Goal: Information Seeking & Learning: Learn about a topic

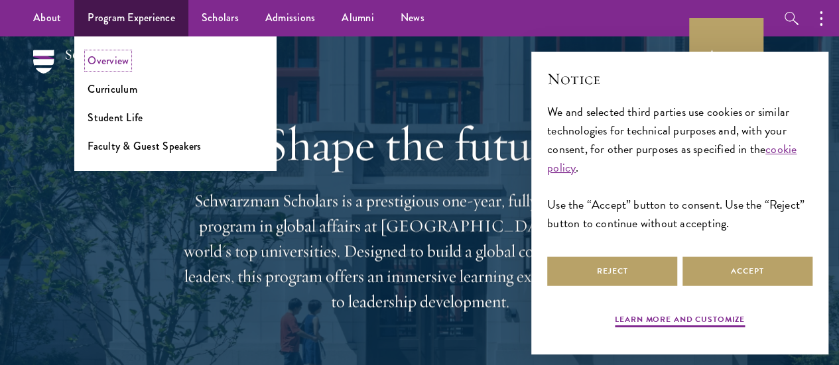
click at [109, 60] on link "Overview" at bounding box center [108, 60] width 41 height 15
click at [125, 91] on link "Curriculum" at bounding box center [113, 89] width 50 height 15
click at [125, 115] on link "Student Life" at bounding box center [115, 117] width 55 height 15
click at [137, 147] on link "Faculty & Guest Speakers" at bounding box center [144, 146] width 113 height 15
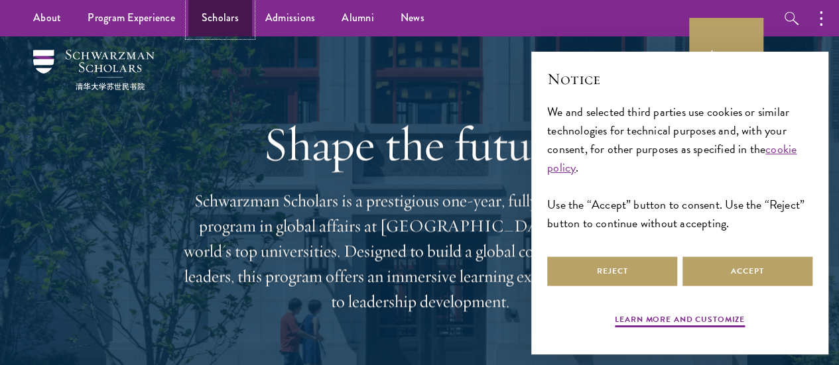
click at [206, 21] on link "Scholars" at bounding box center [220, 18] width 64 height 36
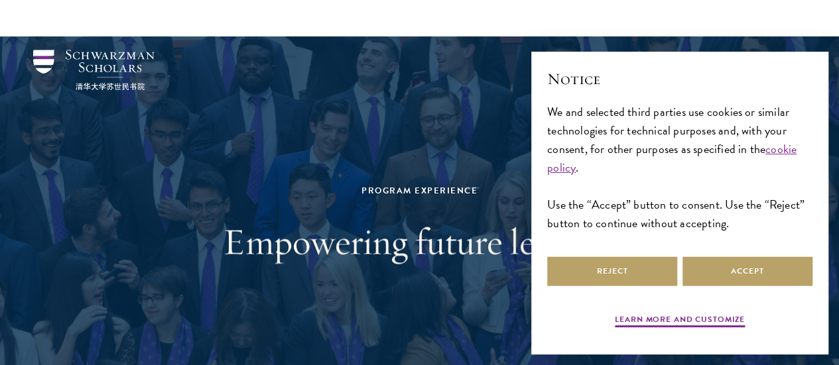
scroll to position [109, 0]
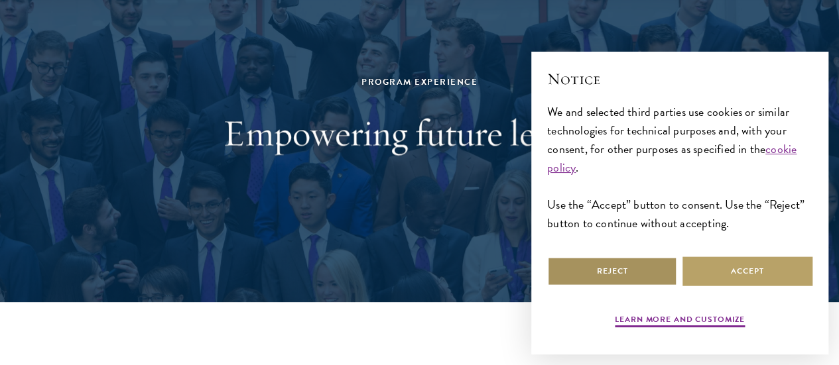
click at [612, 274] on button "Reject" at bounding box center [612, 272] width 130 height 30
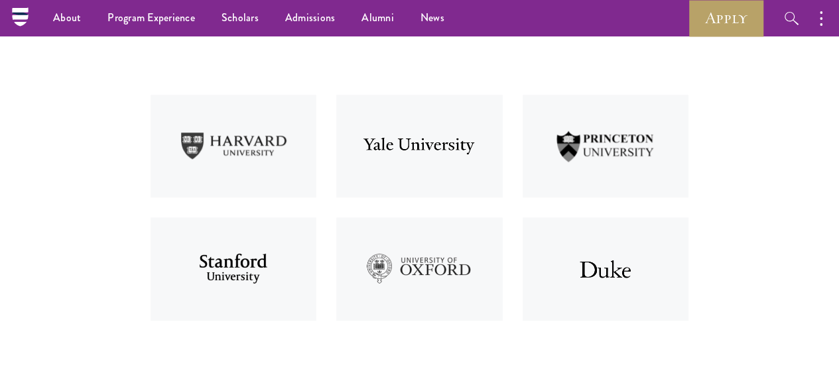
scroll to position [399, 0]
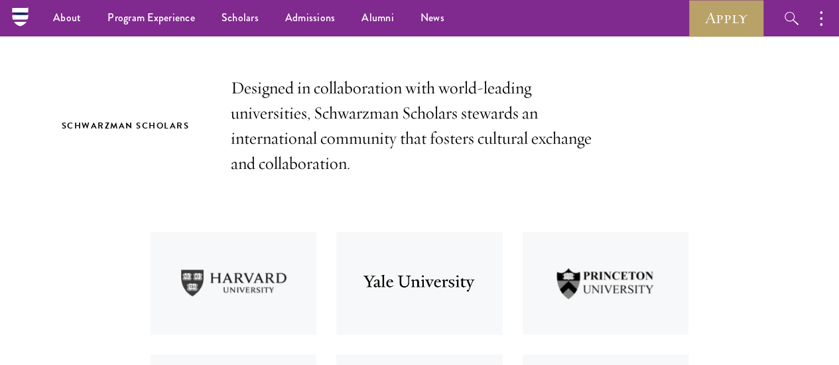
click at [419, 129] on p "Designed in collaboration with world-leading universities, Schwarzman Scholars …" at bounding box center [420, 126] width 378 height 101
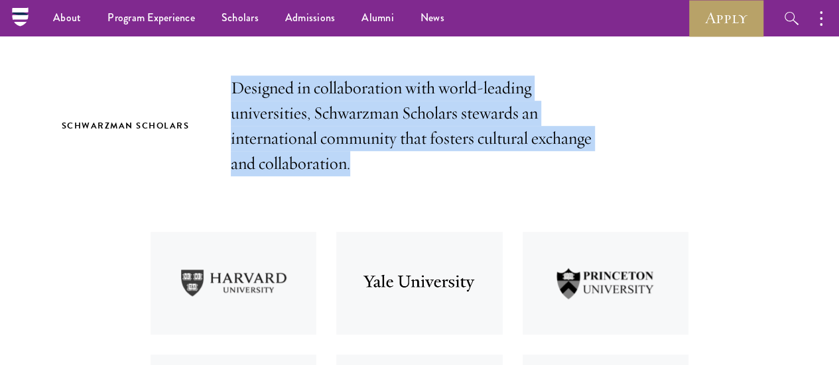
click at [419, 129] on p "Designed in collaboration with world-leading universities, Schwarzman Scholars …" at bounding box center [420, 126] width 378 height 101
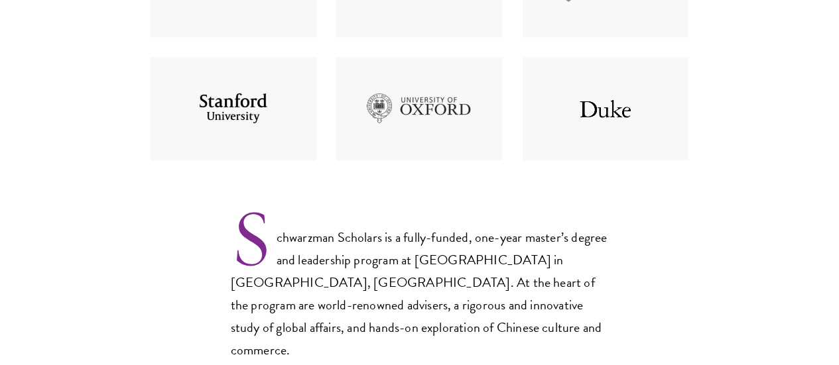
scroll to position [788, 0]
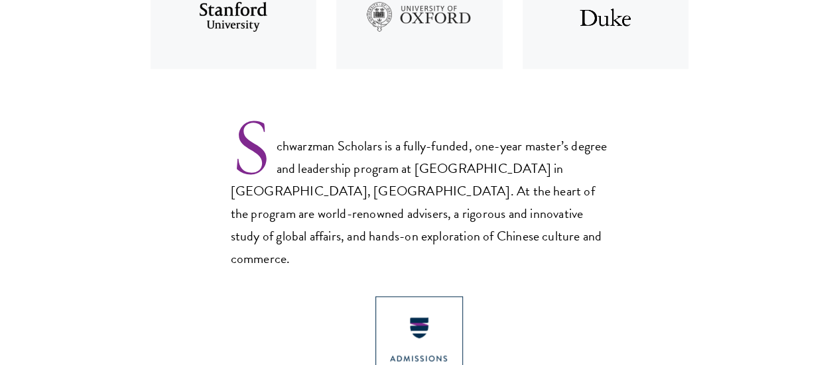
click at [405, 192] on p "Schwarzman Scholars is a fully-funded, one-year master’s degree and leadership …" at bounding box center [420, 192] width 378 height 155
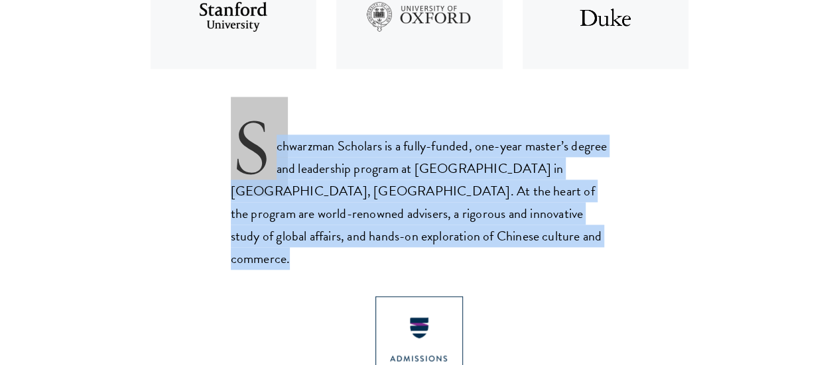
click at [405, 192] on p "Schwarzman Scholars is a fully-funded, one-year master’s degree and leadership …" at bounding box center [420, 192] width 378 height 155
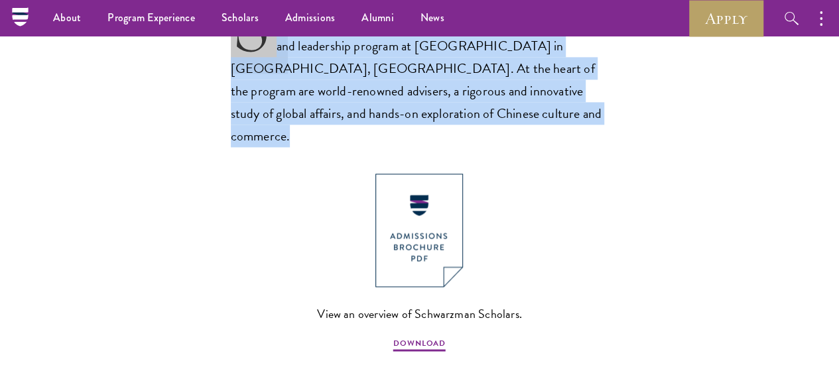
scroll to position [887, 0]
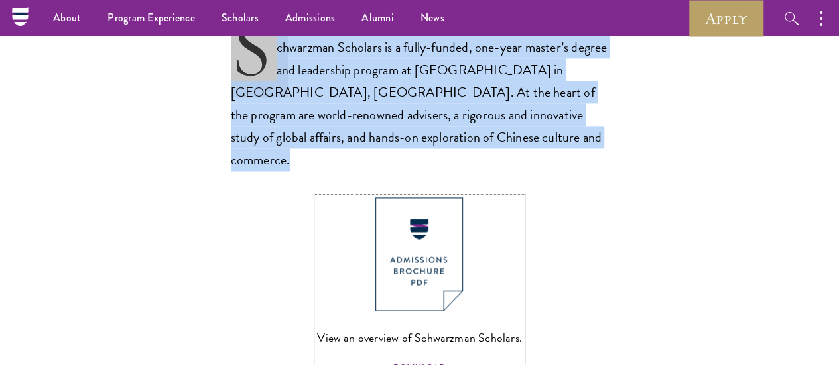
click at [422, 221] on img at bounding box center [419, 254] width 88 height 113
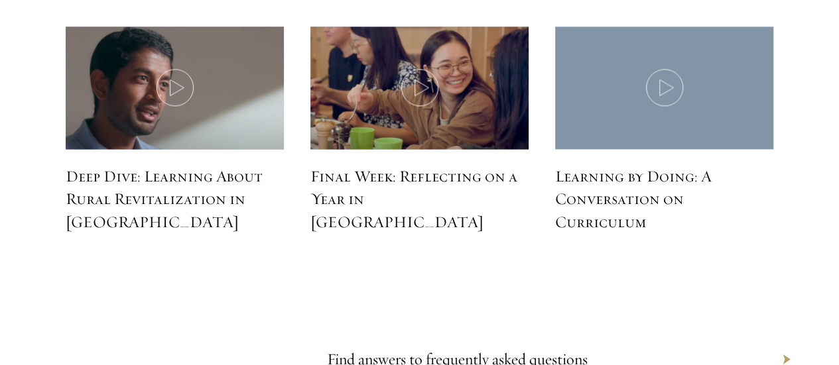
scroll to position [5897, 0]
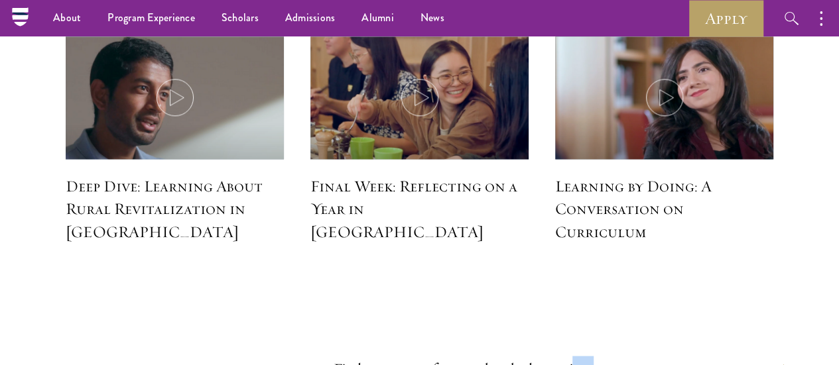
drag, startPoint x: 665, startPoint y: 111, endPoint x: 598, endPoint y: 109, distance: 66.4
click at [598, 343] on div "Find answers to frequently asked questions" at bounding box center [558, 370] width 464 height 54
click at [594, 360] on link "Find answers to frequently asked questions" at bounding box center [463, 370] width 261 height 20
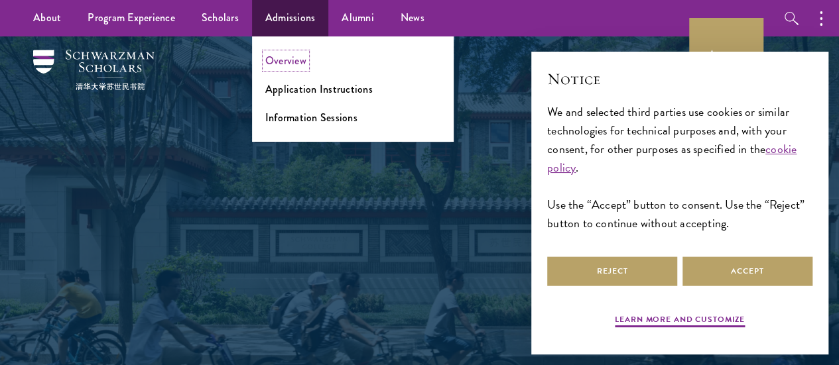
click at [280, 62] on link "Overview" at bounding box center [285, 60] width 41 height 15
click at [308, 94] on link "Application Instructions" at bounding box center [318, 89] width 107 height 15
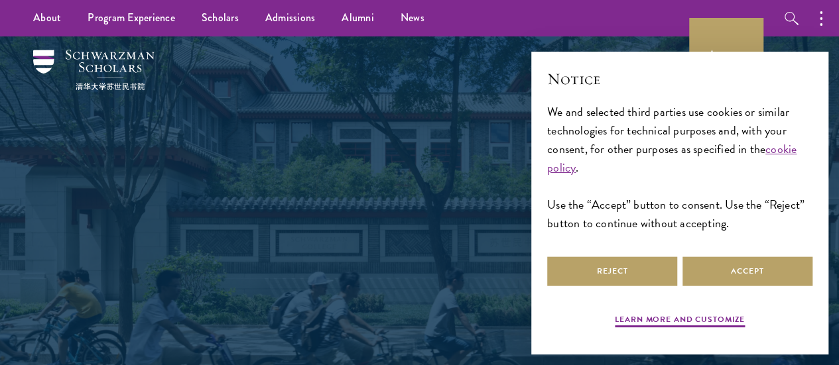
click at [143, 117] on div "Scholars Join a diverse community committed to global progress." at bounding box center [419, 223] width 759 height 375
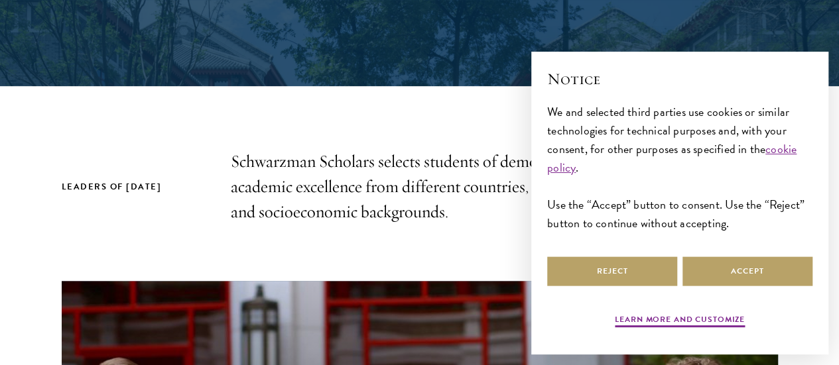
scroll to position [326, 0]
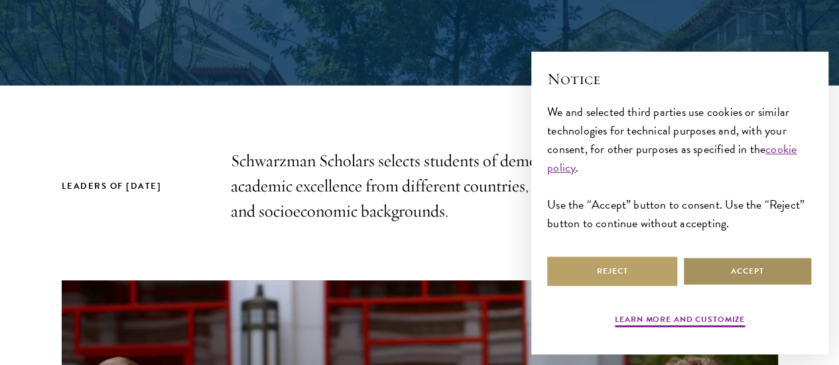
click at [761, 259] on button "Accept" at bounding box center [748, 272] width 130 height 30
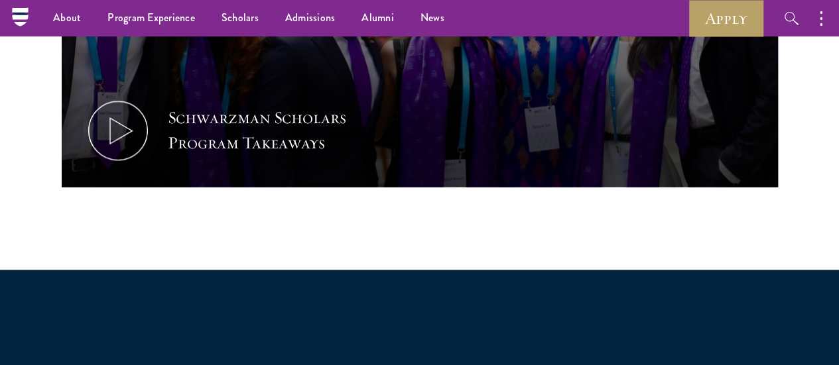
scroll to position [740, 0]
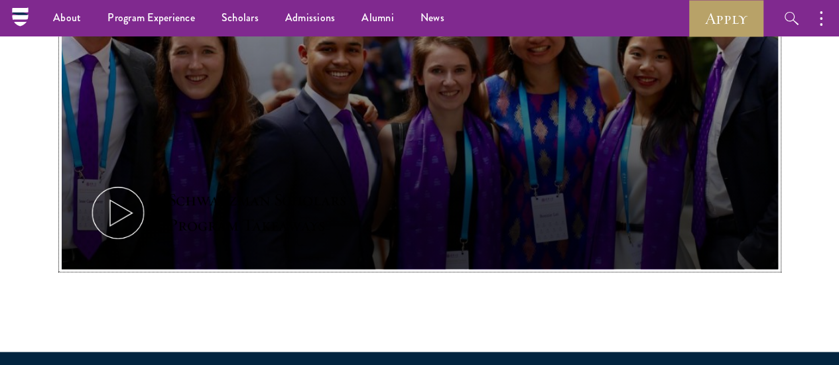
click at [289, 188] on div "Schwarzman Scholars Program Takeaways" at bounding box center [290, 213] width 245 height 50
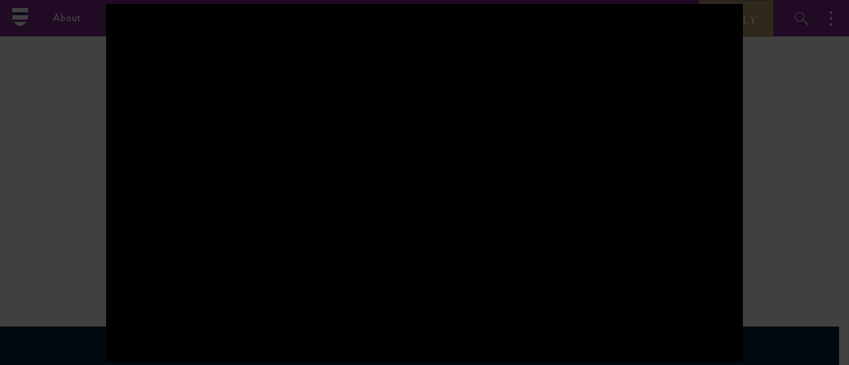
click at [838, 121] on div at bounding box center [424, 182] width 849 height 365
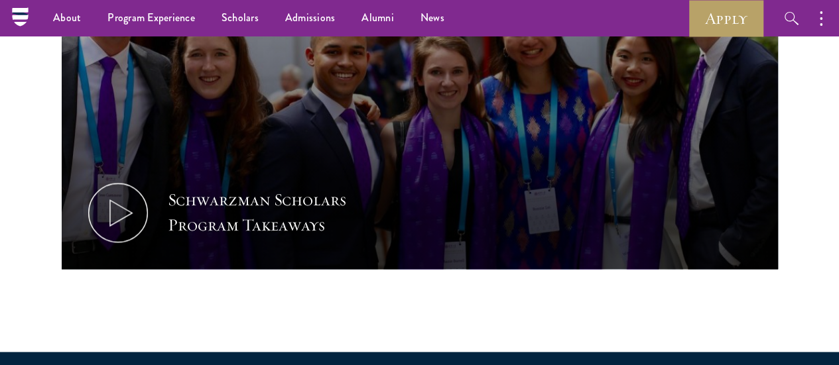
click at [812, 122] on section "Leaders of Tomorrow Schwarzman Scholars selects students of demonstrated academ…" at bounding box center [419, 44] width 839 height 618
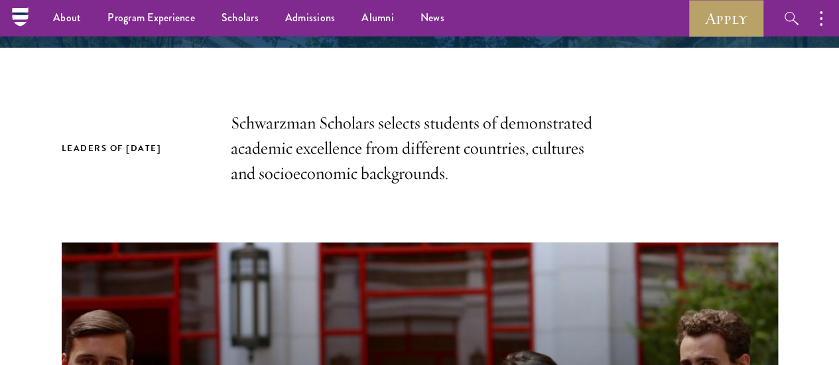
scroll to position [315, 0]
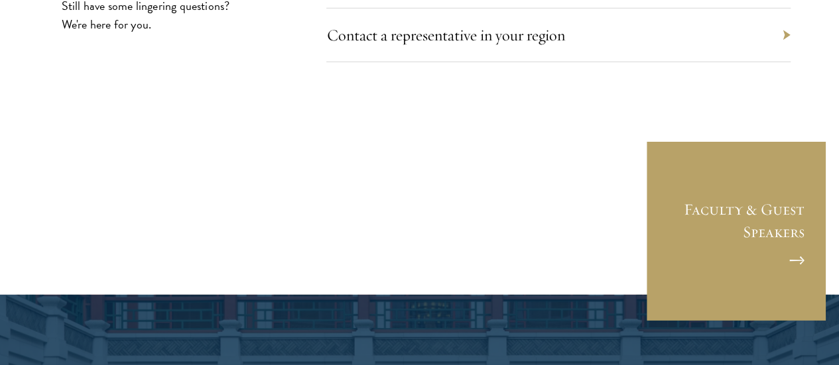
scroll to position [4430, 0]
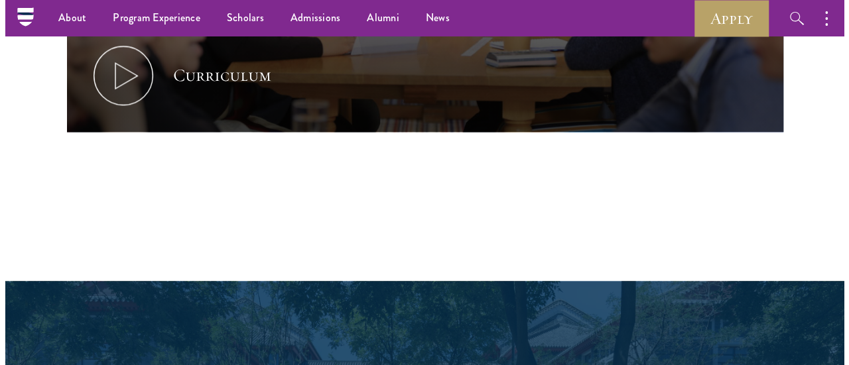
scroll to position [718, 0]
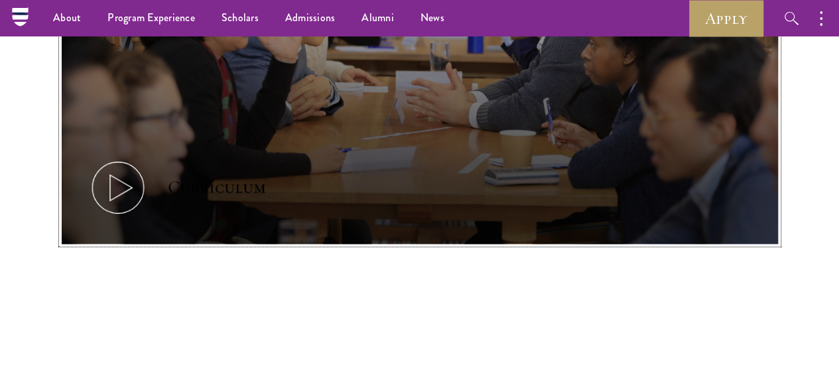
click at [266, 184] on div "Curriculum" at bounding box center [217, 187] width 98 height 25
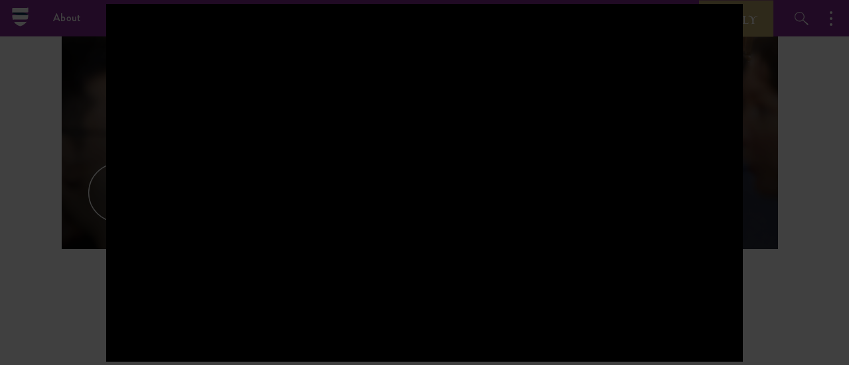
click at [782, 230] on div at bounding box center [424, 182] width 849 height 365
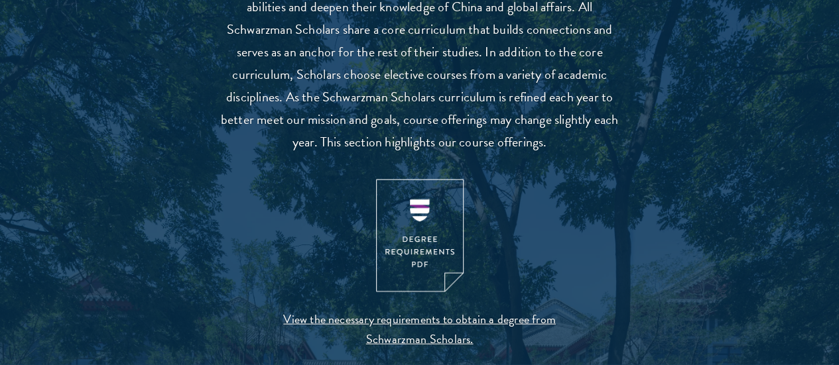
scroll to position [1420, 0]
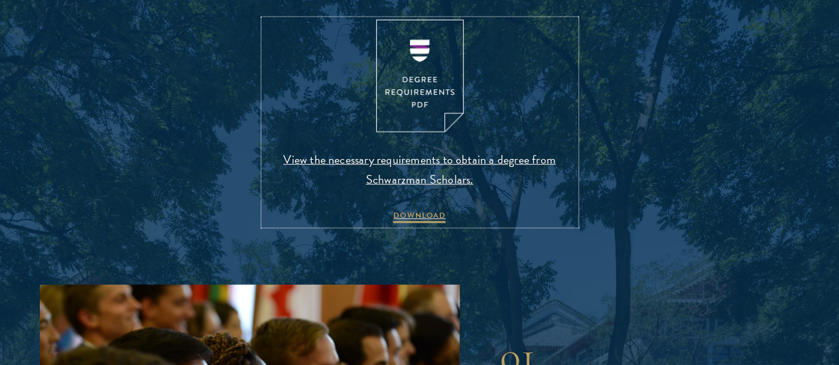
click at [447, 190] on span "View the necessary requirements to obtain a degree from Schwarzman Scholars." at bounding box center [420, 170] width 312 height 40
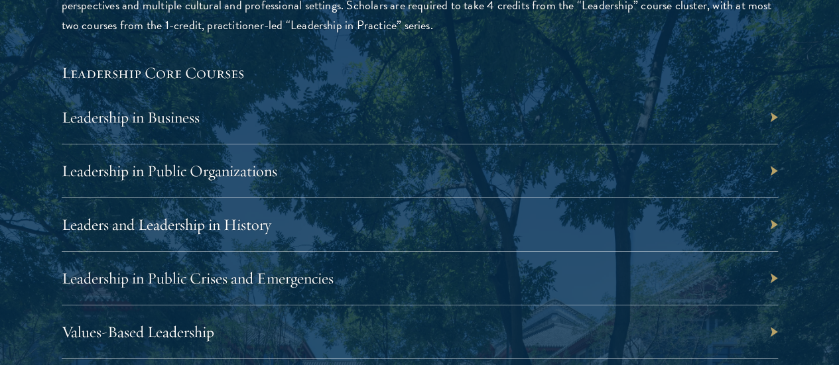
scroll to position [2235, 0]
click at [340, 268] on link "Leadership in Public Crises and Emergencies" at bounding box center [204, 278] width 272 height 20
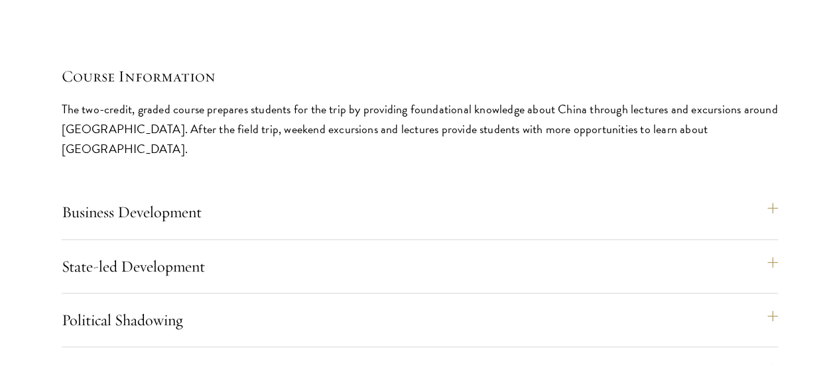
scroll to position [5664, 0]
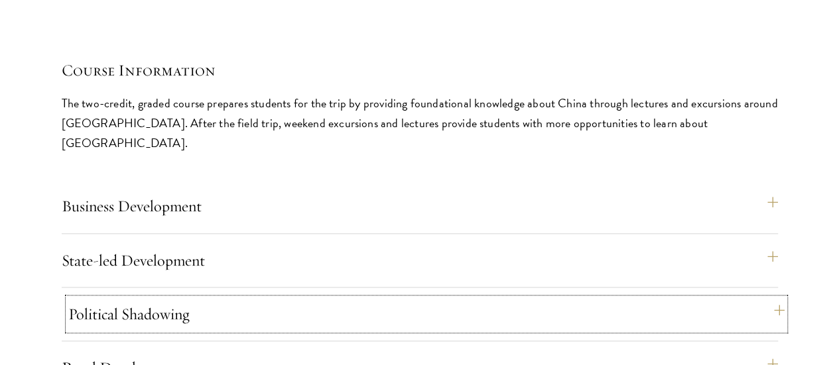
click at [712, 298] on button "Political Shadowing" at bounding box center [426, 314] width 716 height 32
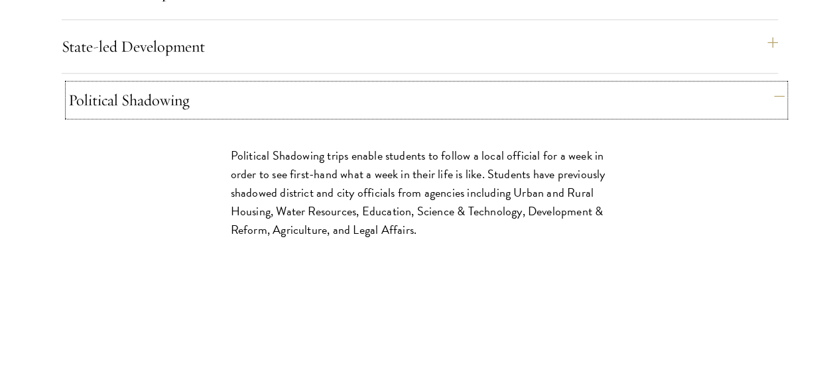
click at [681, 84] on button "Political Shadowing" at bounding box center [426, 100] width 716 height 32
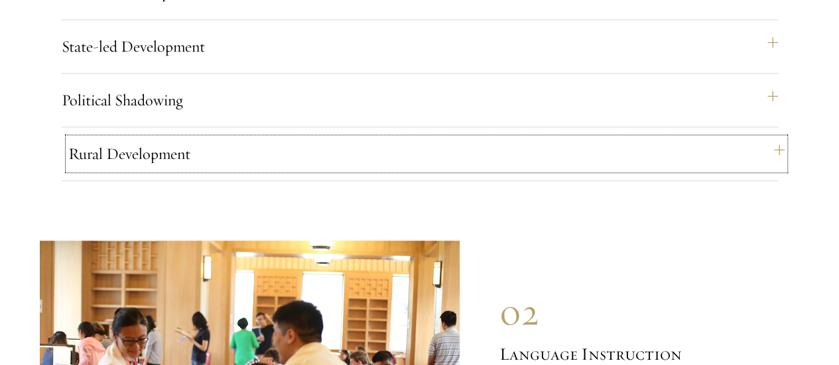
click at [622, 138] on button "Rural Development" at bounding box center [426, 154] width 716 height 32
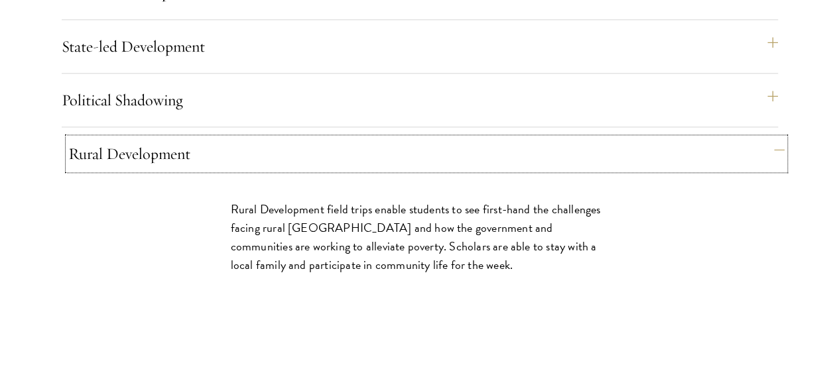
click at [622, 138] on button "Rural Development" at bounding box center [426, 154] width 716 height 32
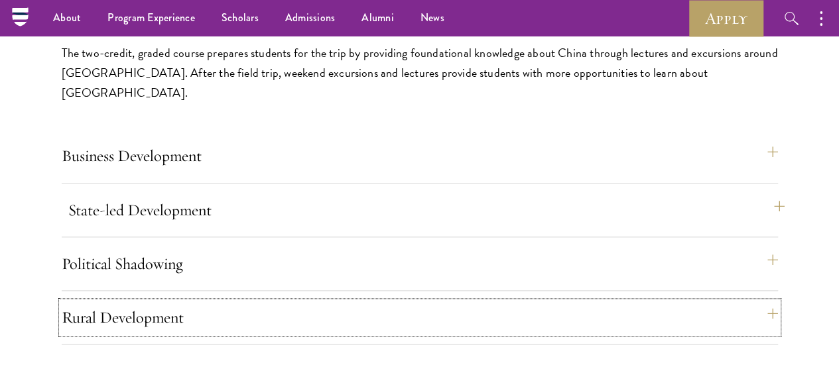
scroll to position [5714, 0]
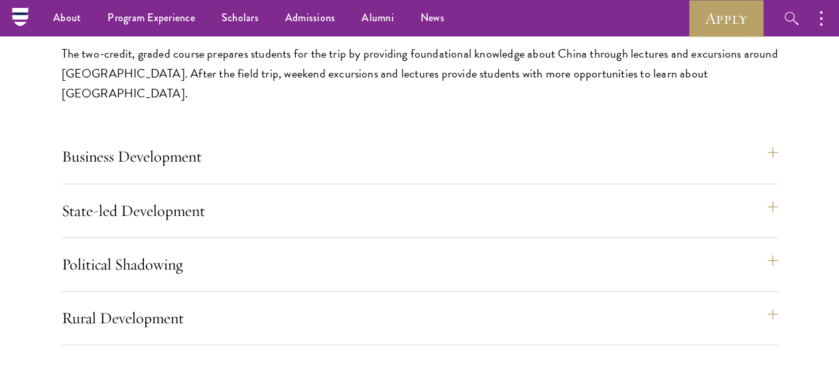
click at [251, 103] on p "The two-credit, graded course prepares students for the trip by providing found…" at bounding box center [420, 74] width 716 height 60
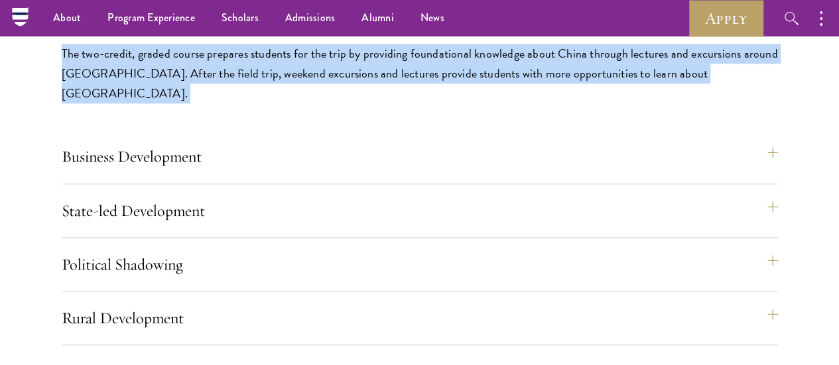
click at [251, 103] on p "The two-credit, graded course prepares students for the trip by providing found…" at bounding box center [420, 74] width 716 height 60
click at [340, 103] on p "The two-credit, graded course prepares students for the trip by providing found…" at bounding box center [420, 74] width 716 height 60
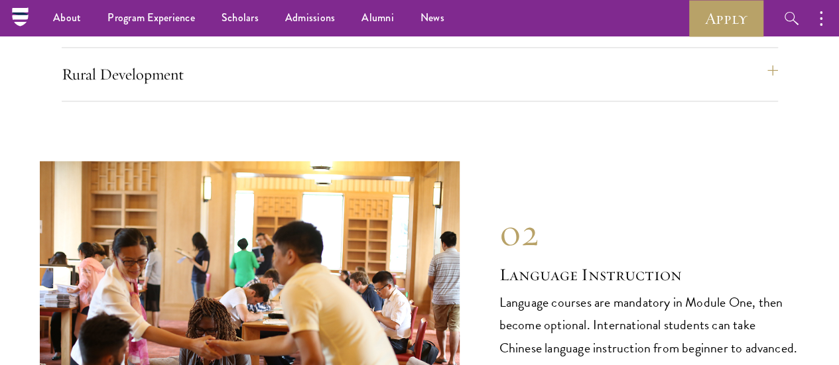
scroll to position [5955, 0]
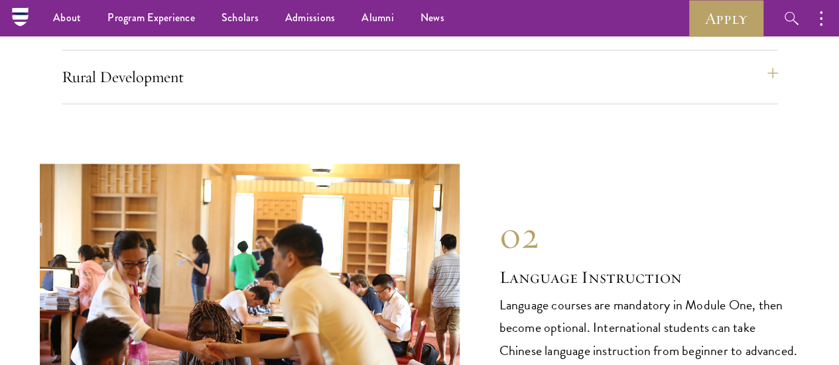
click at [546, 294] on p "Language courses are mandatory in Module One, then become optional. Internation…" at bounding box center [649, 361] width 300 height 135
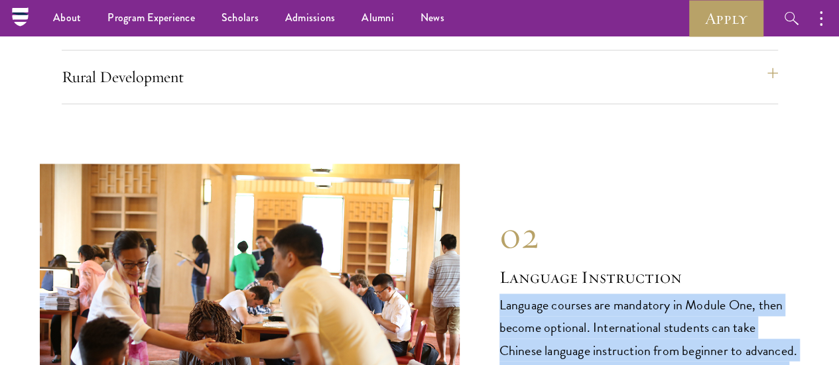
click at [546, 294] on p "Language courses are mandatory in Module One, then become optional. Internation…" at bounding box center [649, 361] width 300 height 135
click at [401, 214] on img at bounding box center [250, 321] width 420 height 314
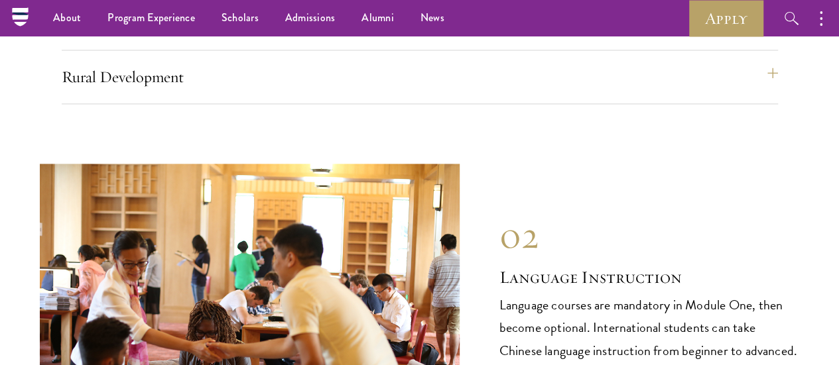
click at [496, 164] on div "02 Language Instruction 02 Language Instruction Language courses are mandatory …" at bounding box center [419, 321] width 759 height 314
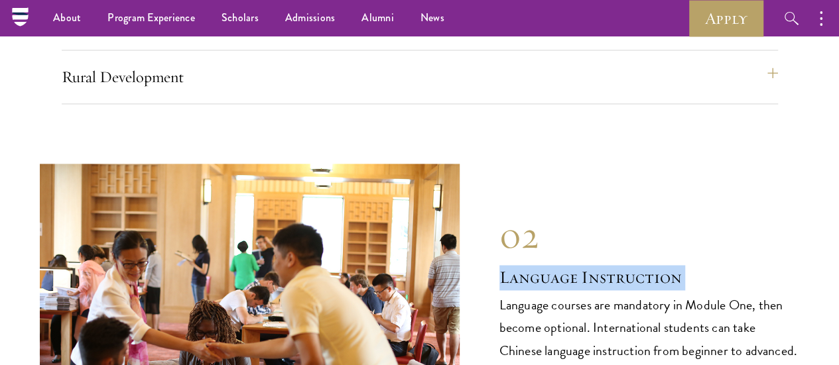
click at [496, 164] on div "02 Language Instruction 02 Language Instruction Language courses are mandatory …" at bounding box center [419, 321] width 759 height 314
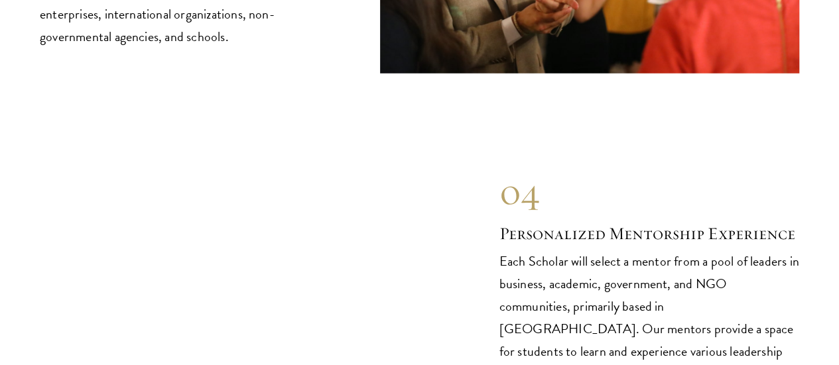
scroll to position [6755, 0]
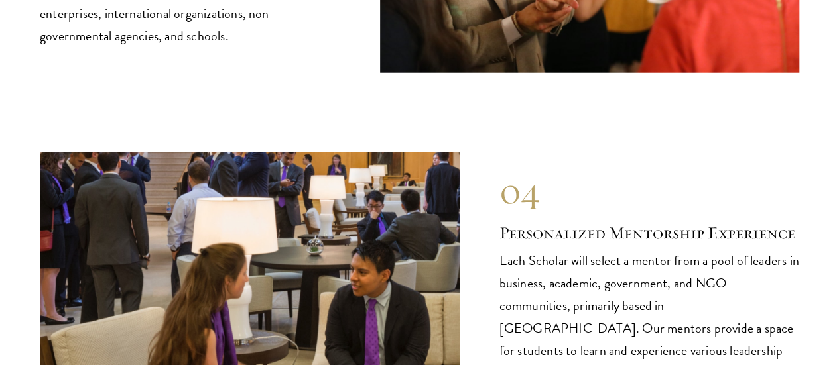
click at [496, 157] on div "04 Personalized Mentorship Experience 04 Personalized Mentorship Experience Eac…" at bounding box center [419, 310] width 759 height 314
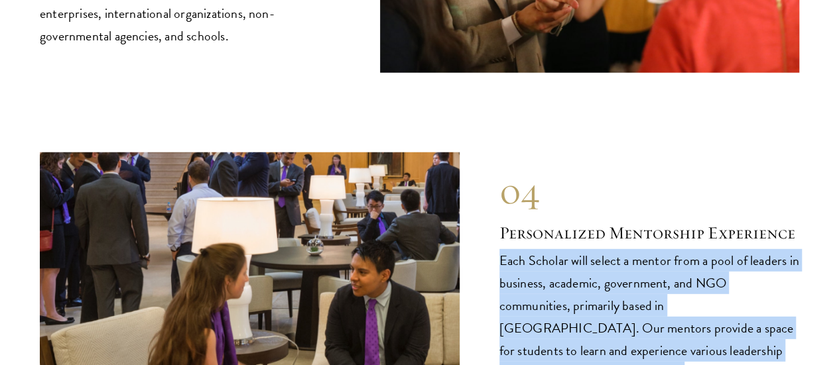
click at [496, 157] on div "04 Personalized Mentorship Experience 04 Personalized Mentorship Experience Eac…" at bounding box center [419, 310] width 759 height 314
click at [509, 249] on p "Each Scholar will select a mentor from a pool of leaders in business, academic,…" at bounding box center [649, 350] width 300 height 203
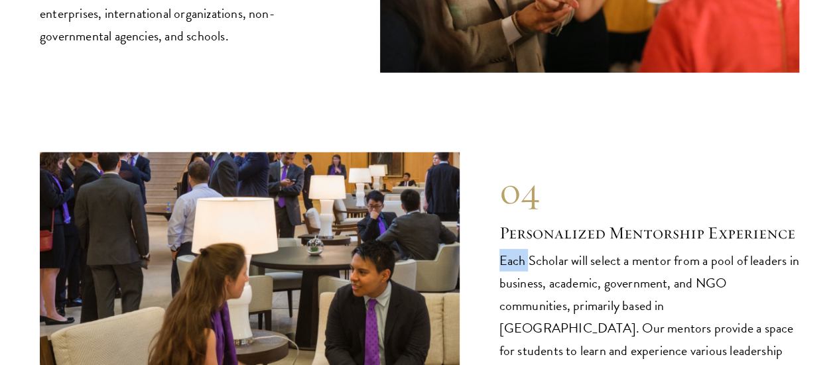
click at [509, 249] on p "Each Scholar will select a mentor from a pool of leaders in business, academic,…" at bounding box center [649, 350] width 300 height 203
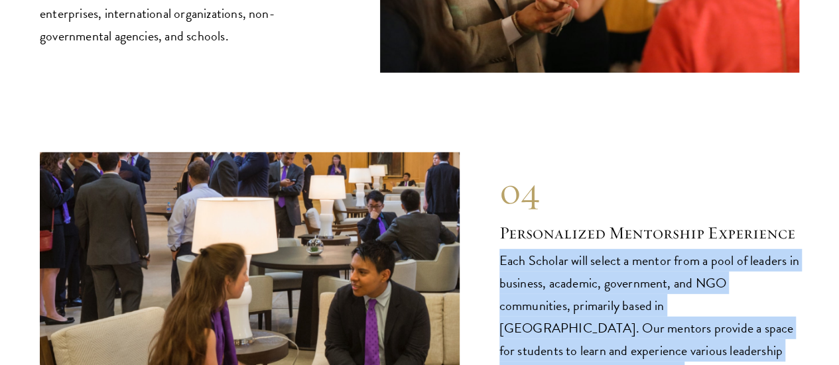
click at [509, 249] on p "Each Scholar will select a mentor from a pool of leaders in business, academic,…" at bounding box center [649, 350] width 300 height 203
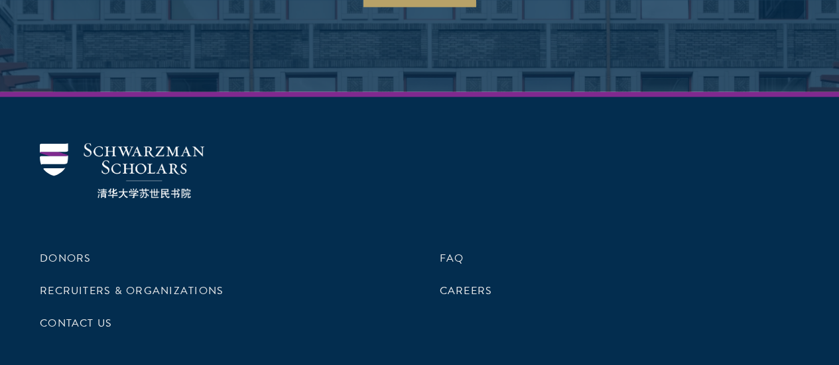
scroll to position [8192, 0]
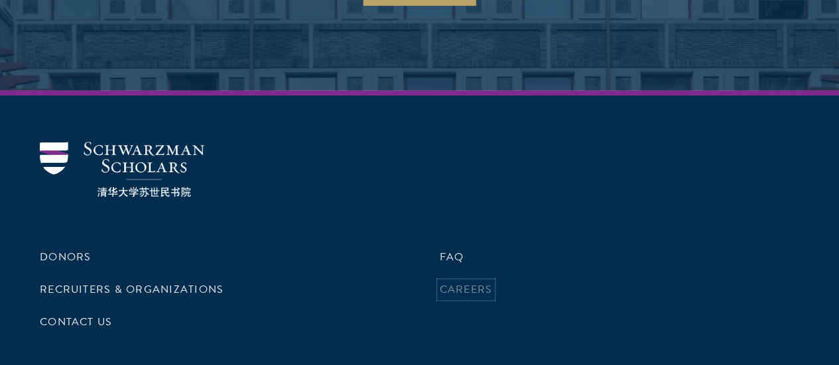
click at [440, 282] on link "Careers" at bounding box center [466, 290] width 53 height 16
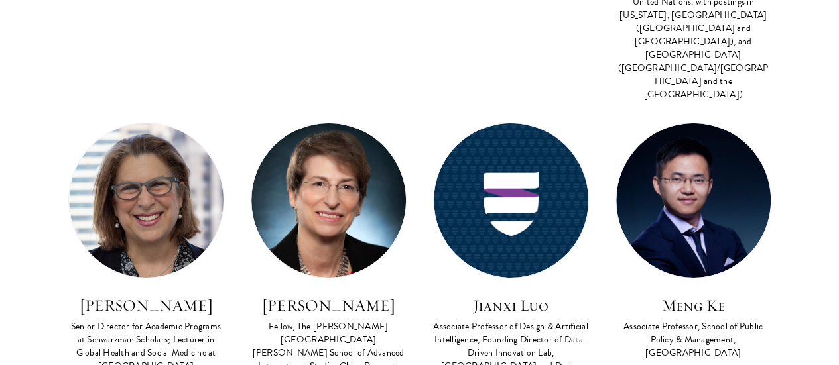
scroll to position [2261, 0]
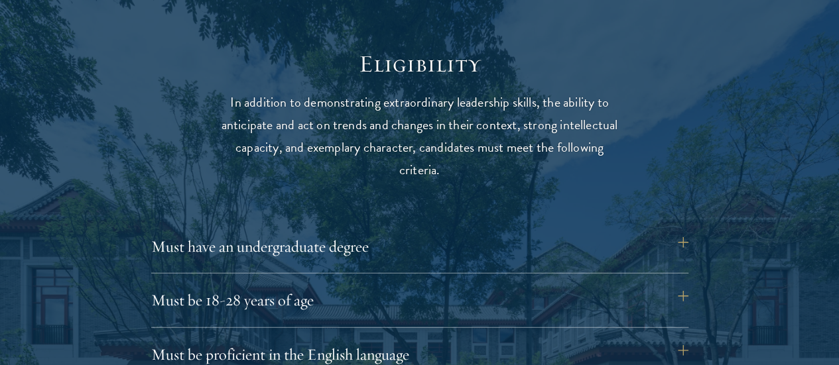
scroll to position [1674, 0]
click at [325, 230] on button "Must have an undergraduate degree" at bounding box center [426, 246] width 537 height 32
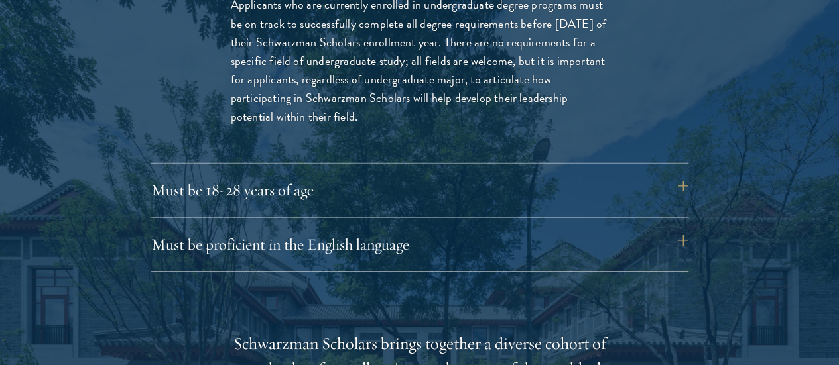
scroll to position [1972, 0]
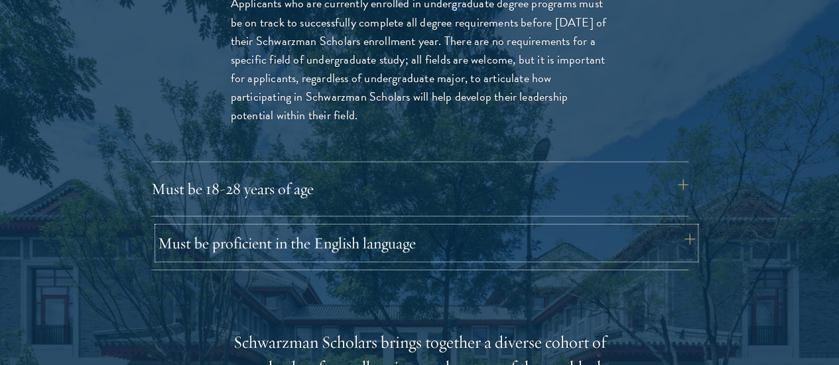
click at [326, 228] on button "Must be proficient in the English language" at bounding box center [426, 244] width 537 height 32
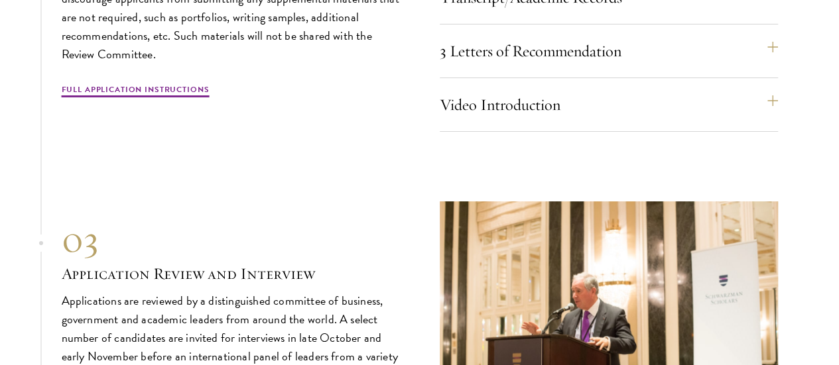
scroll to position [4898, 0]
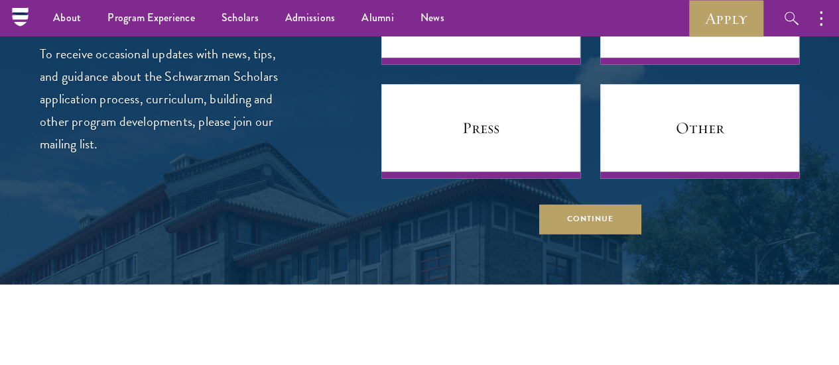
scroll to position [5526, 0]
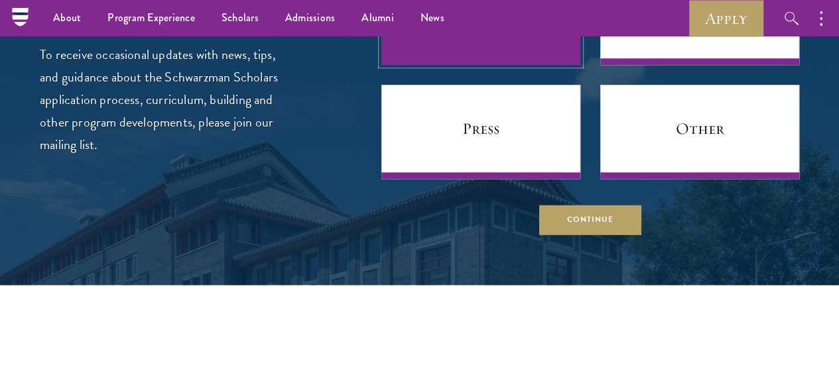
click at [519, 65] on link "Prospective Applicant" at bounding box center [480, 18] width 199 height 94
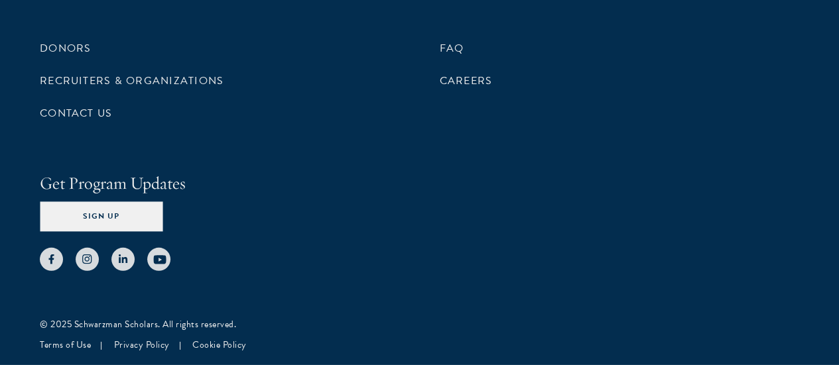
scroll to position [6971, 0]
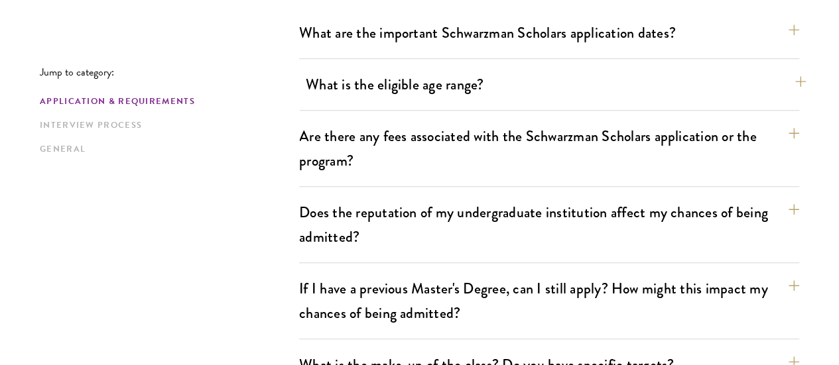
scroll to position [423, 0]
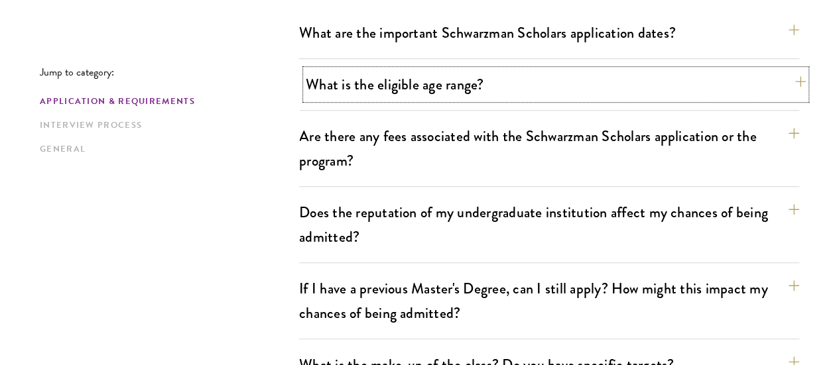
click at [418, 87] on button "What is the eligible age range?" at bounding box center [556, 85] width 500 height 30
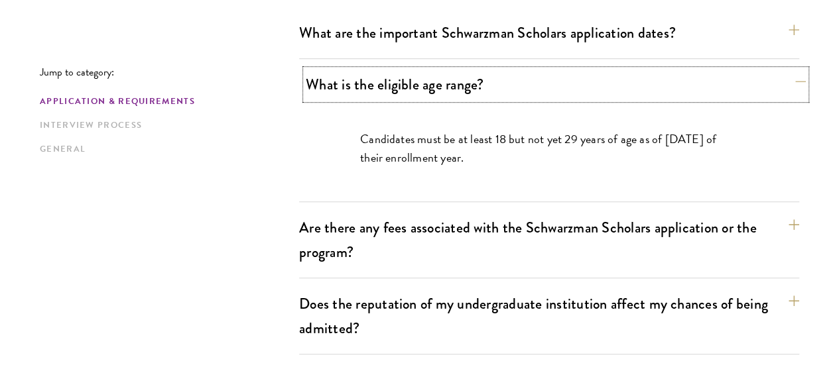
click at [418, 87] on button "What is the eligible age range?" at bounding box center [556, 85] width 500 height 30
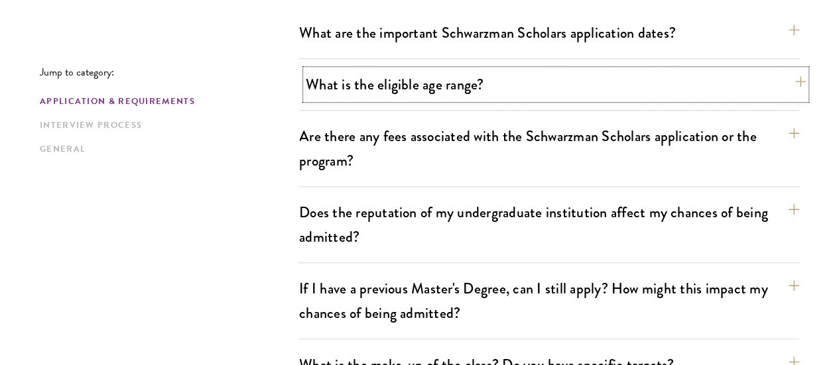
scroll to position [519, 0]
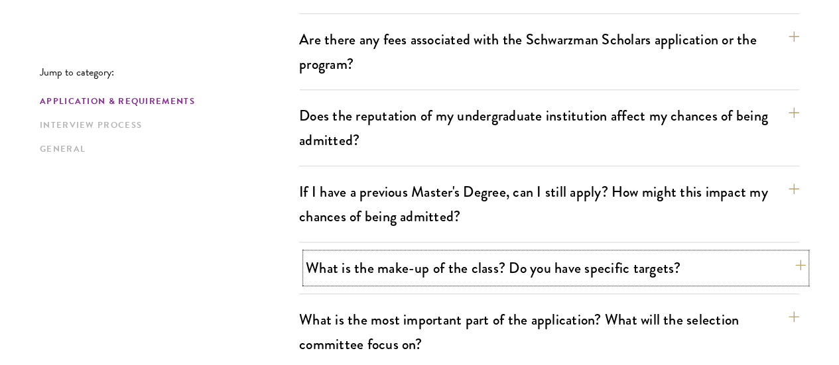
click at [458, 253] on button "What is the make-up of the class? Do you have specific targets?" at bounding box center [556, 268] width 500 height 30
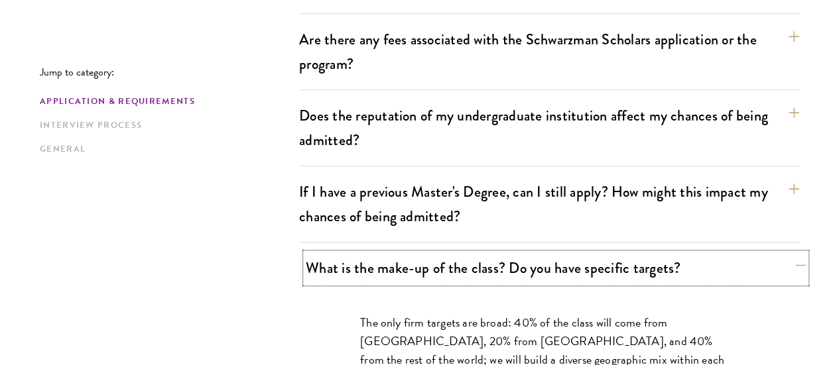
scroll to position [691, 0]
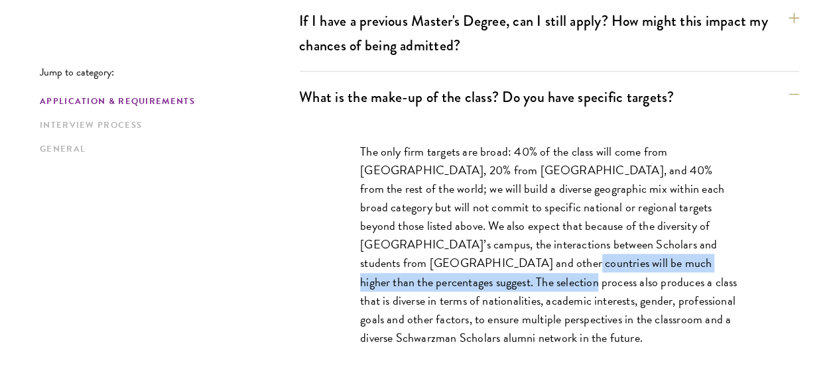
drag, startPoint x: 458, startPoint y: 230, endPoint x: 468, endPoint y: 249, distance: 21.4
click at [468, 249] on p "The only firm targets are broad: 40% of the class will come from the United Sta…" at bounding box center [549, 245] width 378 height 205
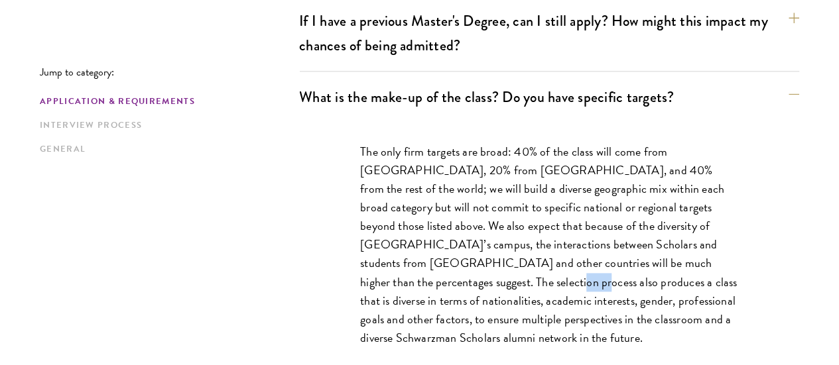
click at [468, 249] on p "The only firm targets are broad: 40% of the class will come from the United Sta…" at bounding box center [549, 245] width 378 height 205
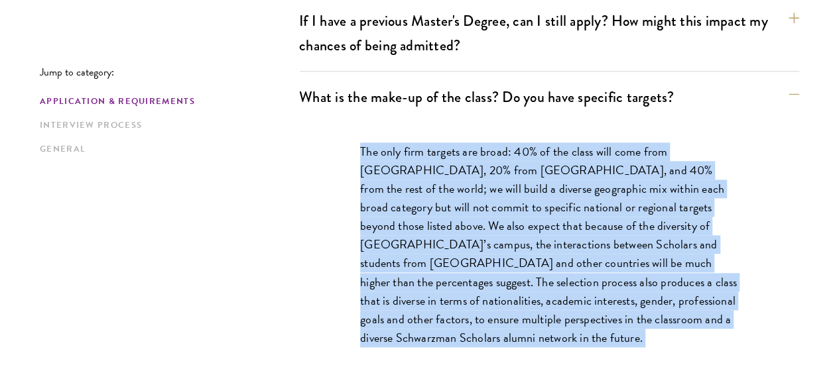
click at [468, 249] on p "The only firm targets are broad: 40% of the class will come from the United Sta…" at bounding box center [549, 245] width 378 height 205
click at [560, 123] on div "The only firm targets are broad: 40% of the class will come from the United Sta…" at bounding box center [549, 252] width 458 height 258
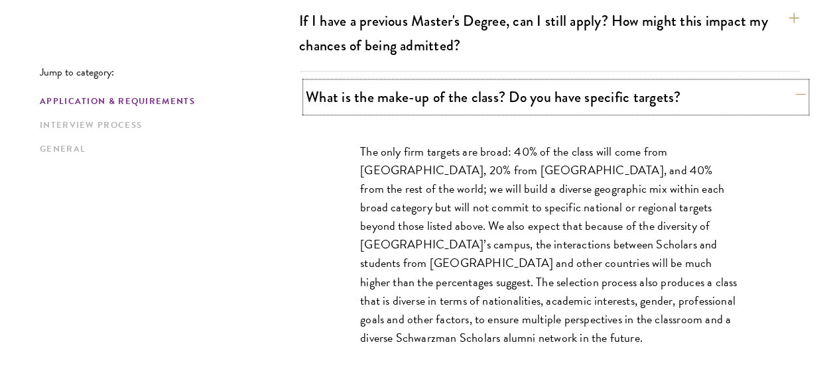
click at [586, 82] on button "What is the make-up of the class? Do you have specific targets?" at bounding box center [556, 97] width 500 height 30
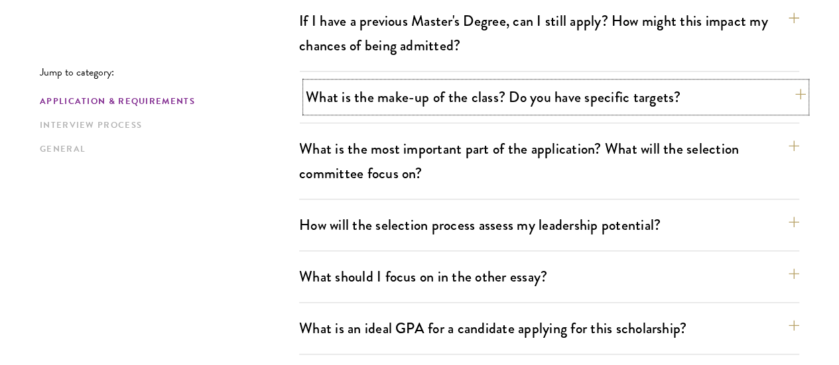
click at [586, 82] on button "What is the make-up of the class? Do you have specific targets?" at bounding box center [556, 97] width 500 height 30
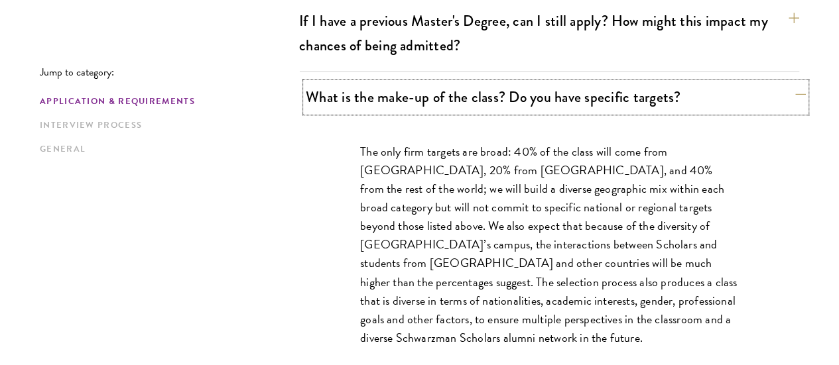
click at [586, 82] on button "What is the make-up of the class? Do you have specific targets?" at bounding box center [556, 97] width 500 height 30
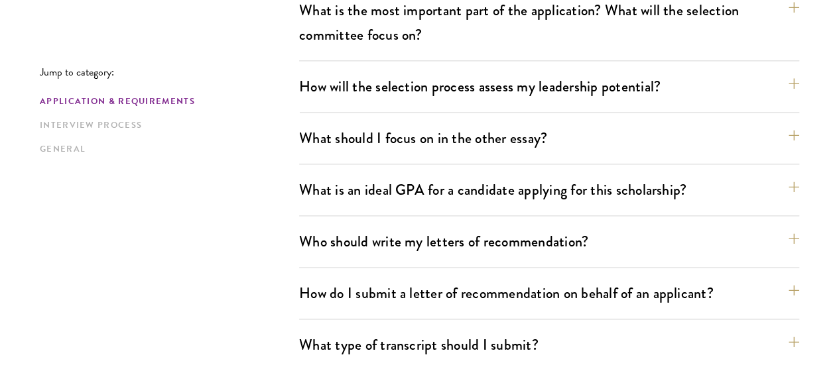
scroll to position [830, 0]
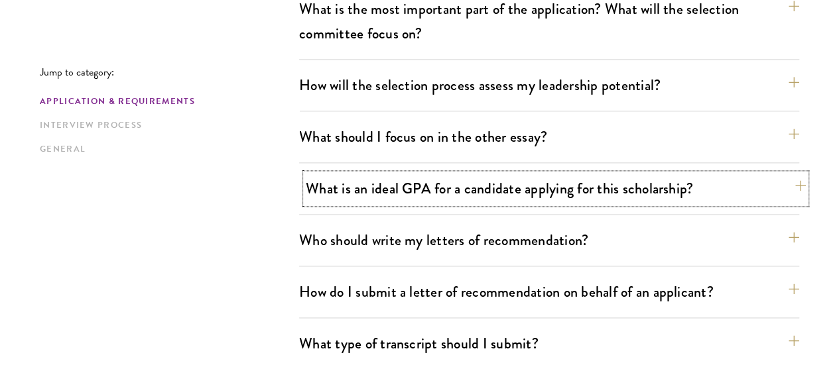
click at [499, 174] on button "What is an ideal GPA for a candidate applying for this scholarship?" at bounding box center [556, 189] width 500 height 30
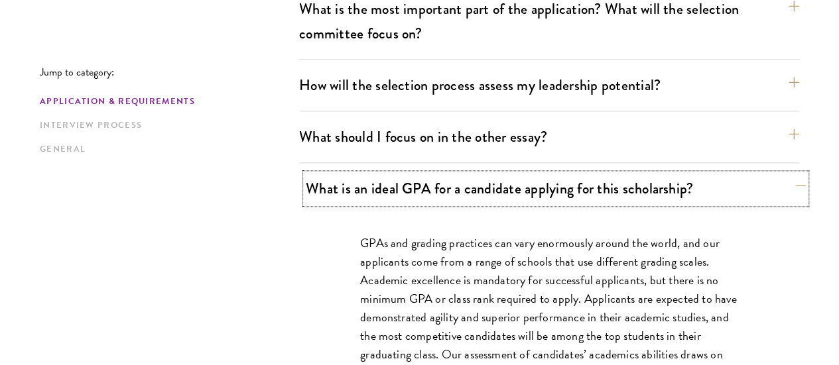
click at [499, 174] on button "What is an ideal GPA for a candidate applying for this scholarship?" at bounding box center [556, 189] width 500 height 30
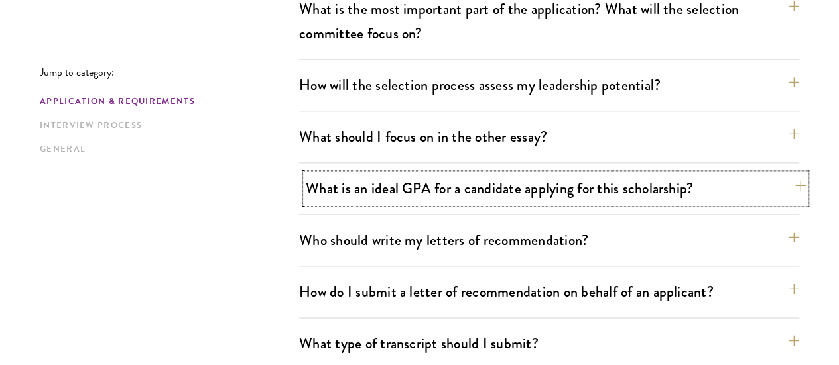
click at [497, 174] on button "What is an ideal GPA for a candidate applying for this scholarship?" at bounding box center [556, 189] width 500 height 30
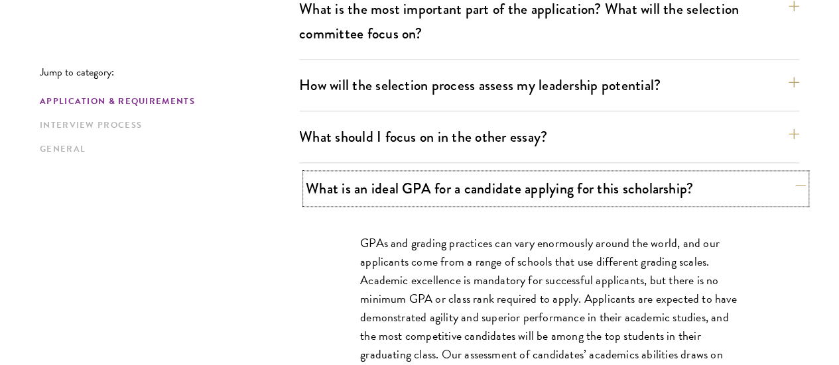
click at [497, 174] on button "What is an ideal GPA for a candidate applying for this scholarship?" at bounding box center [556, 189] width 500 height 30
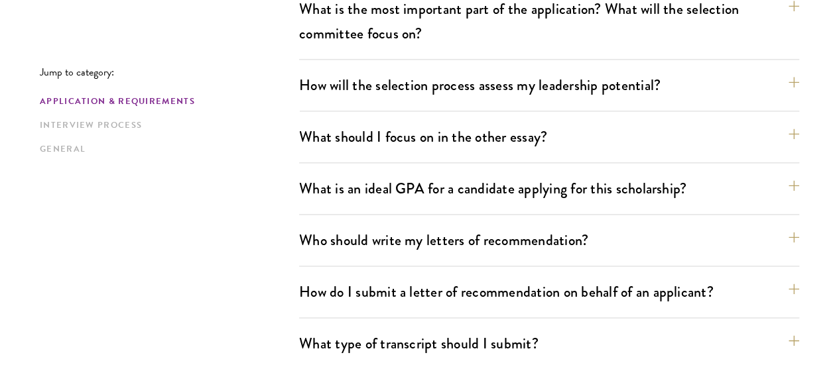
click at [447, 226] on div "Who should write my letters of recommendation? All applicants including Current…" at bounding box center [549, 246] width 500 height 41
click at [454, 226] on button "Who should write my letters of recommendation?" at bounding box center [556, 241] width 500 height 30
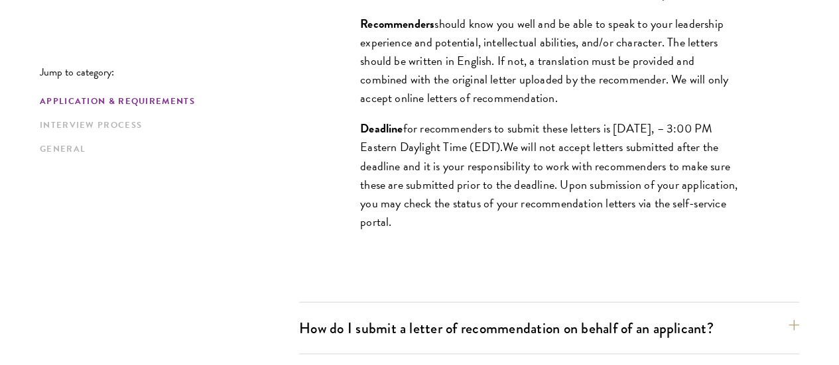
scroll to position [1686, 0]
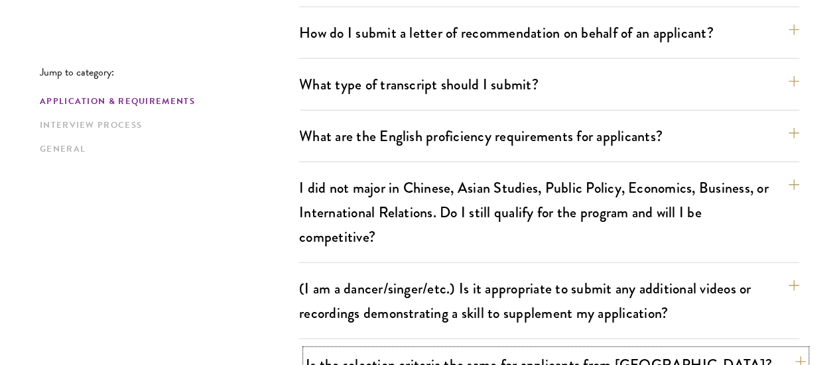
click at [446, 350] on button "Is the selection criteria the same for applicants from China?" at bounding box center [556, 365] width 500 height 30
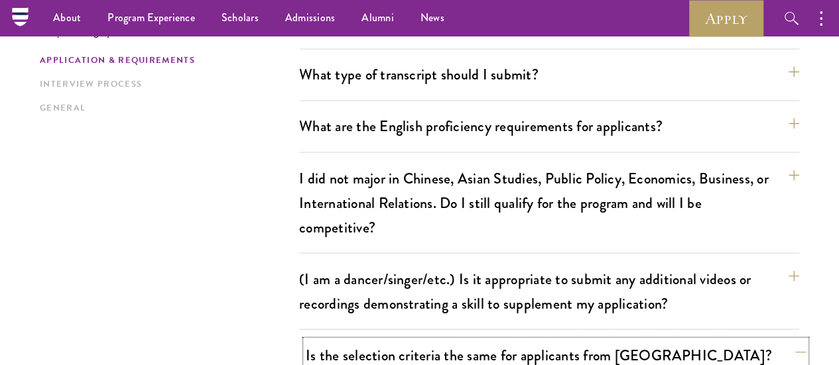
scroll to position [1089, 0]
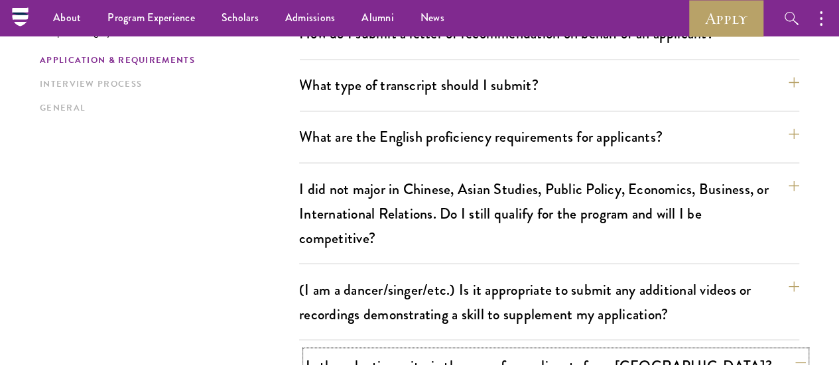
click at [446, 351] on button "Is the selection criteria the same for applicants from China?" at bounding box center [556, 366] width 500 height 30
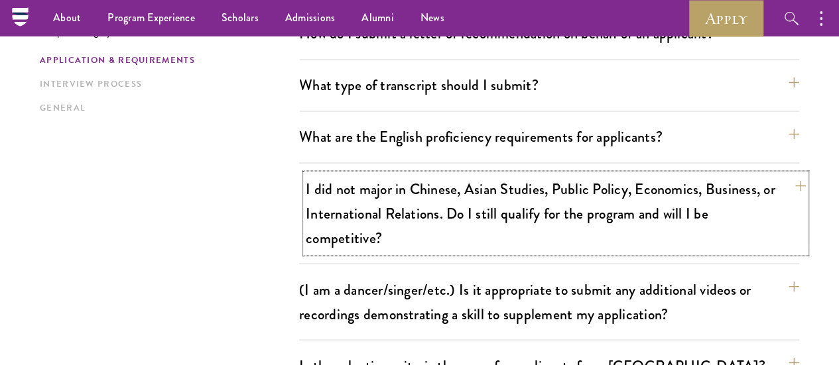
click at [529, 174] on button "I did not major in Chinese, Asian Studies, Public Policy, Economics, Business, …" at bounding box center [556, 213] width 500 height 79
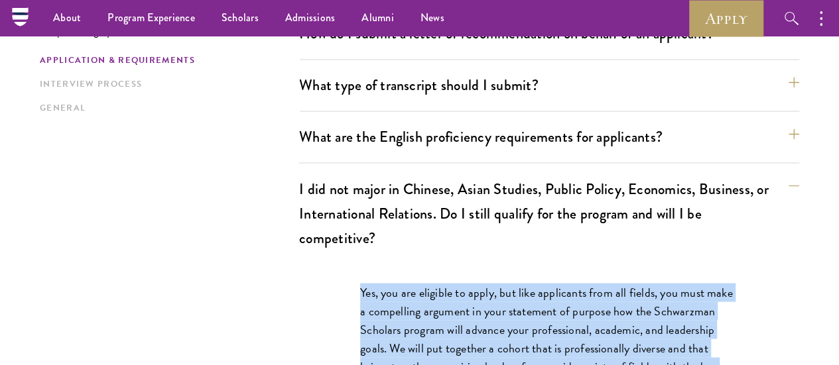
click at [500, 174] on div "I did not major in Chinese, Asian Studies, Public Policy, Economics, Business, …" at bounding box center [549, 332] width 500 height 317
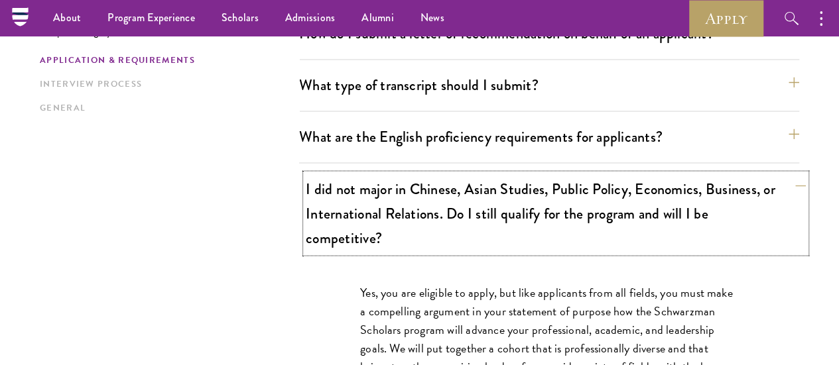
click at [548, 174] on button "I did not major in Chinese, Asian Studies, Public Policy, Economics, Business, …" at bounding box center [556, 213] width 500 height 79
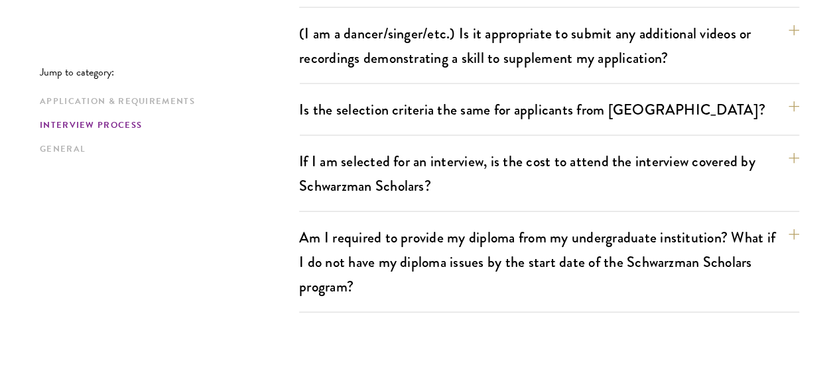
scroll to position [1347, 0]
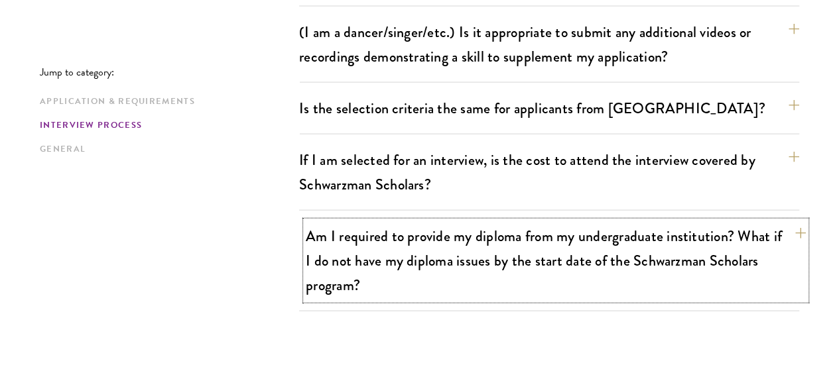
click at [510, 222] on button "Am I required to provide my diploma from my undergraduate institution? What if …" at bounding box center [556, 261] width 500 height 79
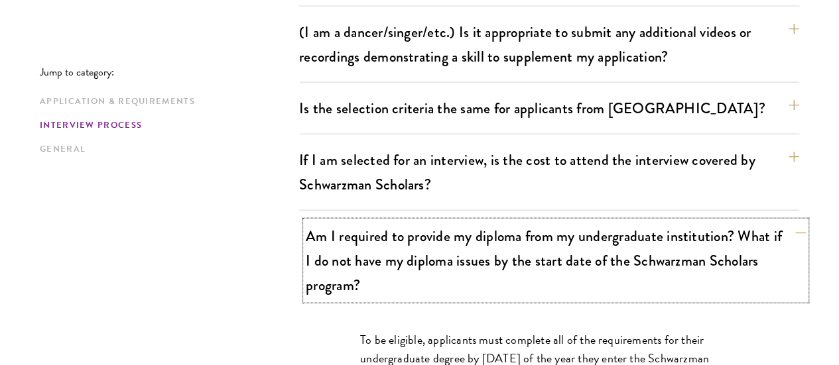
click at [510, 222] on button "Am I required to provide my diploma from my undergraduate institution? What if …" at bounding box center [556, 261] width 500 height 79
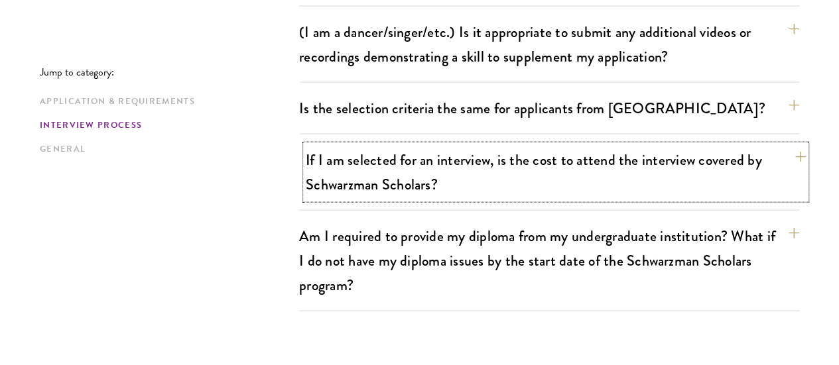
click at [493, 145] on button "If I am selected for an interview, is the cost to attend the interview covered …" at bounding box center [556, 172] width 500 height 54
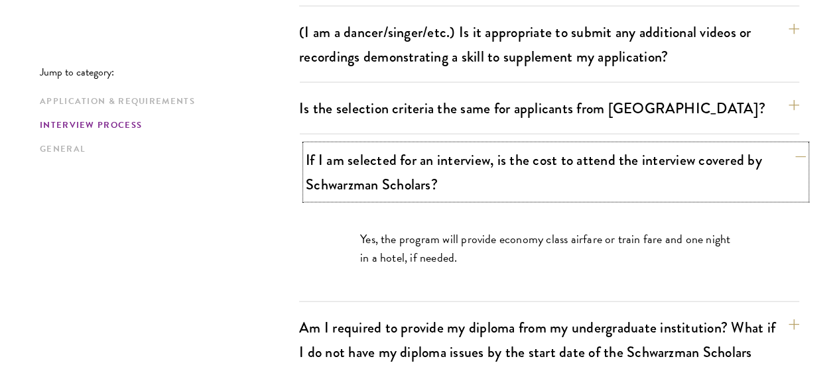
click at [493, 145] on button "If I am selected for an interview, is the cost to attend the interview covered …" at bounding box center [556, 172] width 500 height 54
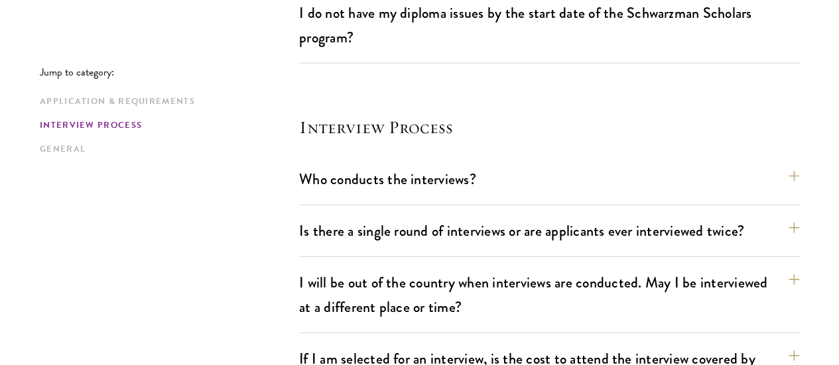
scroll to position [1596, 0]
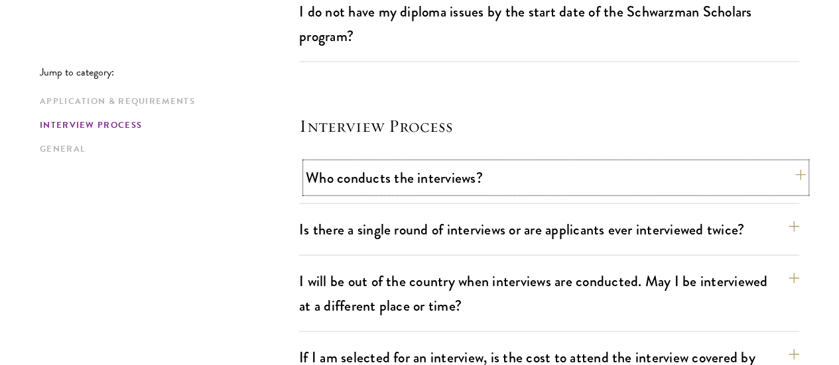
click at [490, 163] on button "Who conducts the interviews?" at bounding box center [556, 178] width 500 height 30
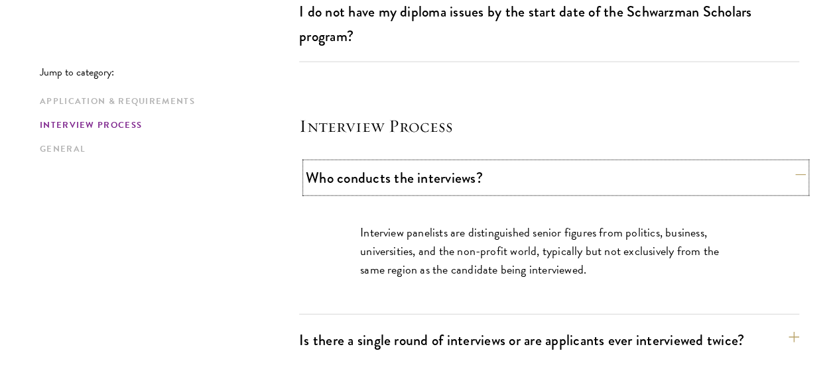
click at [490, 163] on button "Who conducts the interviews?" at bounding box center [556, 178] width 500 height 30
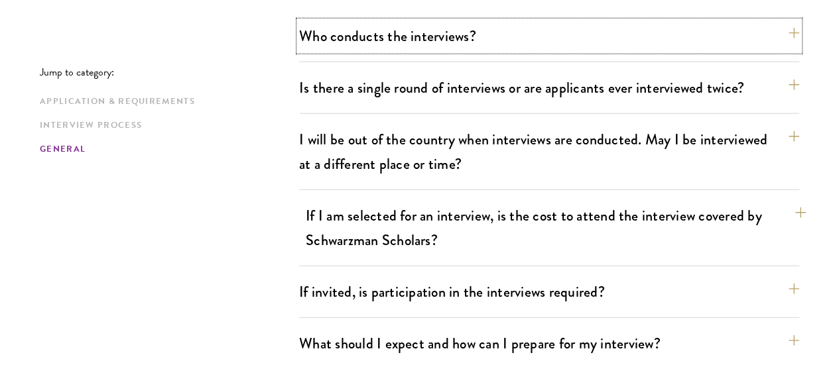
scroll to position [1522, 0]
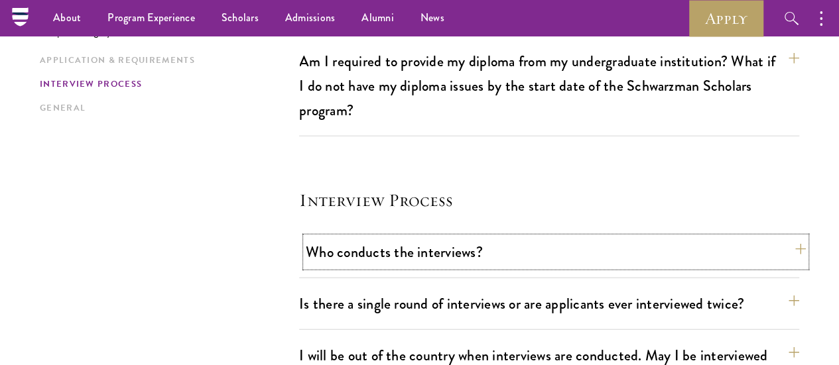
click at [478, 237] on button "Who conducts the interviews?" at bounding box center [556, 252] width 500 height 30
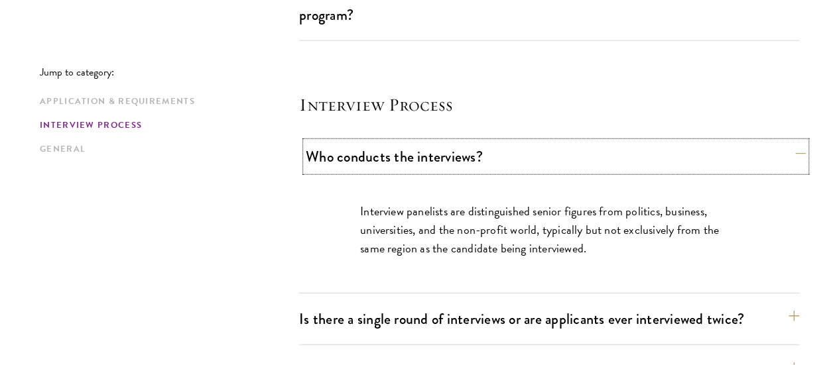
scroll to position [1617, 0]
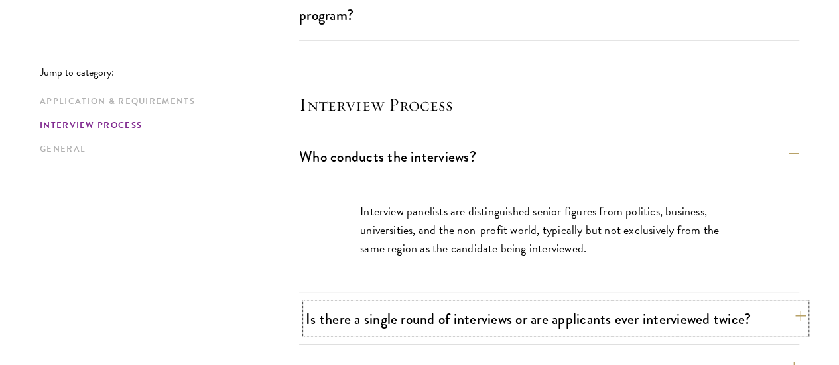
click at [442, 304] on button "Is there a single round of interviews or are applicants ever interviewed twice?" at bounding box center [556, 319] width 500 height 30
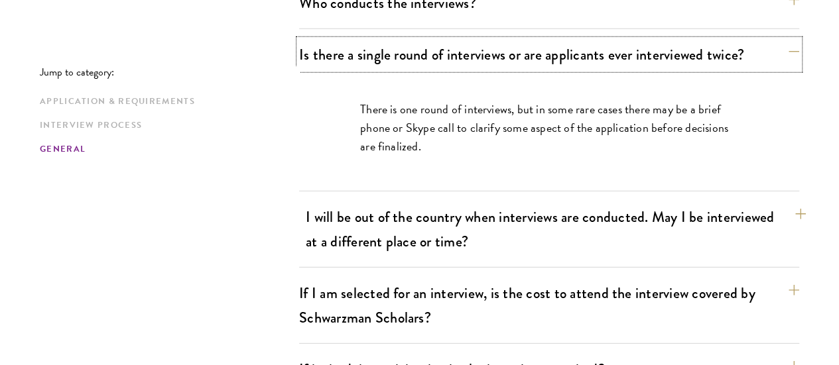
scroll to position [1771, 0]
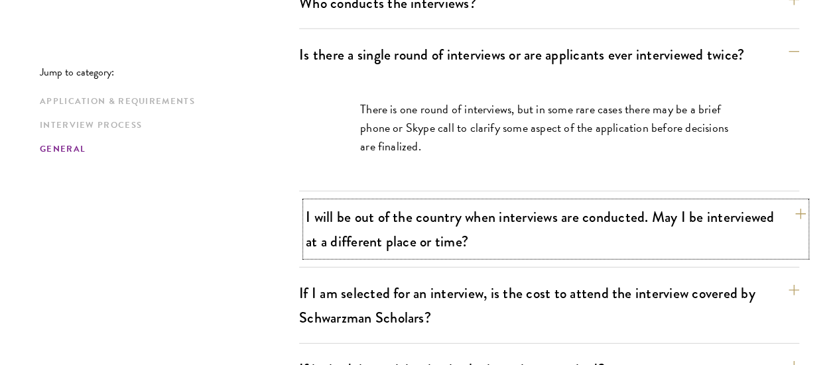
click at [543, 202] on button "I will be out of the country when interviews are conducted. May I be interviewe…" at bounding box center [556, 229] width 500 height 54
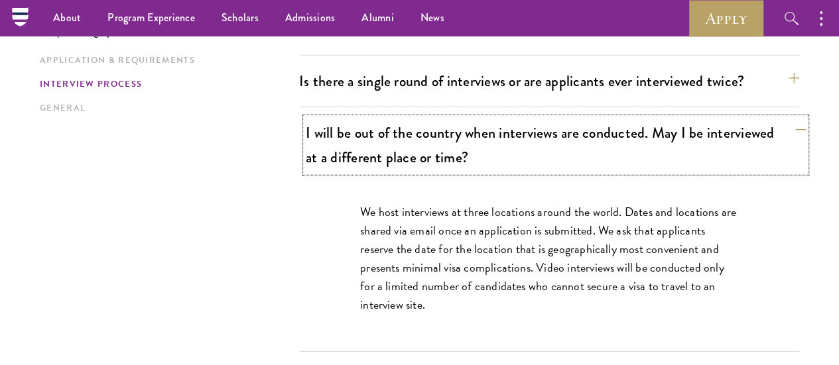
scroll to position [1745, 0]
click at [525, 203] on p "We host interviews at three locations around the world. Dates and locations are…" at bounding box center [549, 258] width 378 height 111
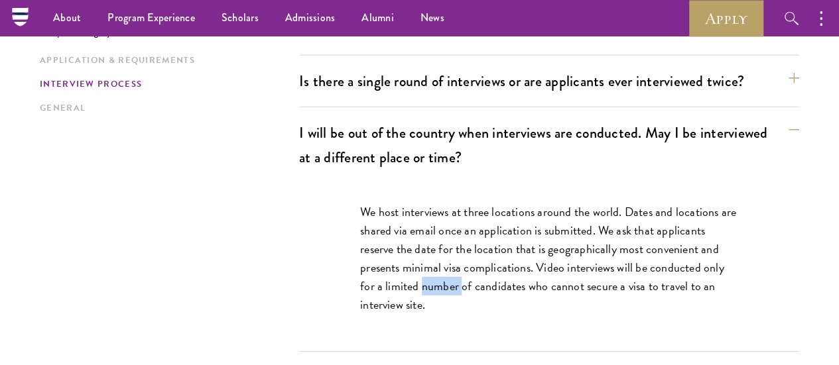
click at [525, 203] on p "We host interviews at three locations around the world. Dates and locations are…" at bounding box center [549, 258] width 378 height 111
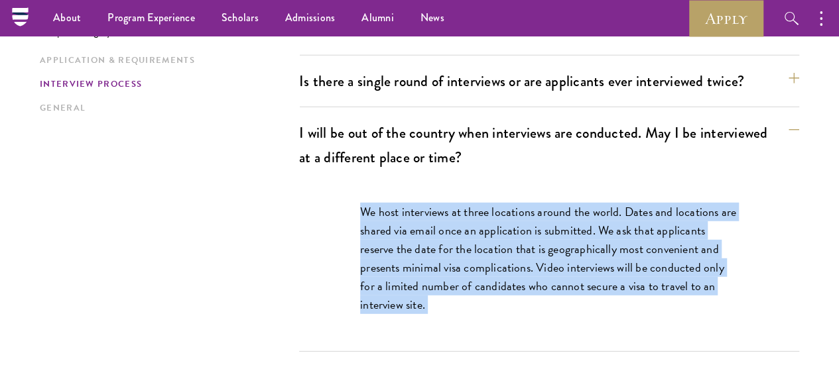
click at [525, 203] on p "We host interviews at three locations around the world. Dates and locations are…" at bounding box center [549, 258] width 378 height 111
click at [527, 203] on p "We host interviews at three locations around the world. Dates and locations are…" at bounding box center [549, 258] width 378 height 111
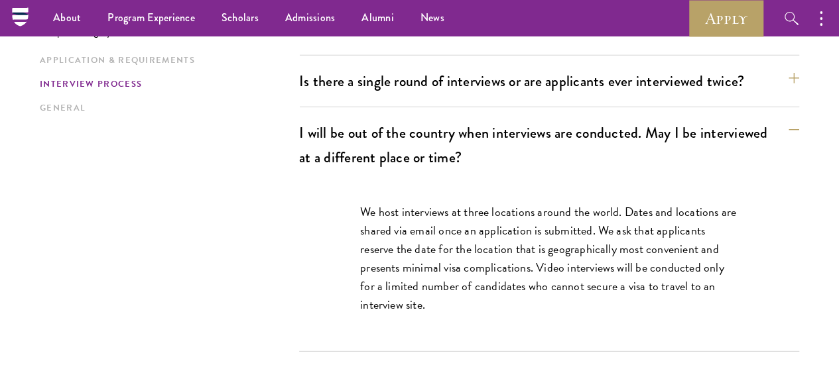
click at [527, 203] on p "We host interviews at three locations around the world. Dates and locations are…" at bounding box center [549, 258] width 378 height 111
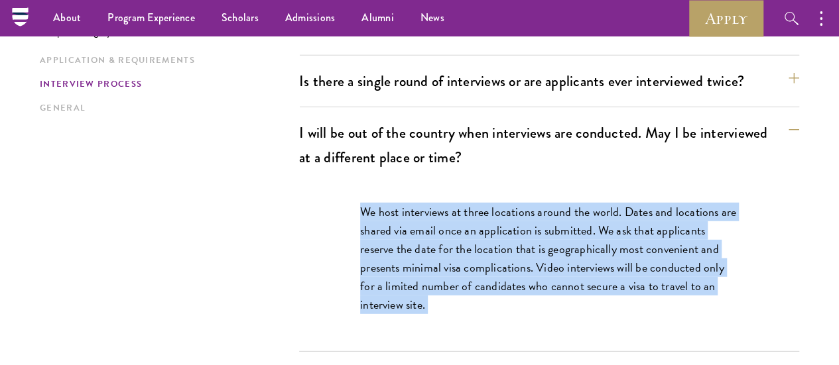
click at [527, 203] on p "We host interviews at three locations around the world. Dates and locations are…" at bounding box center [549, 258] width 378 height 111
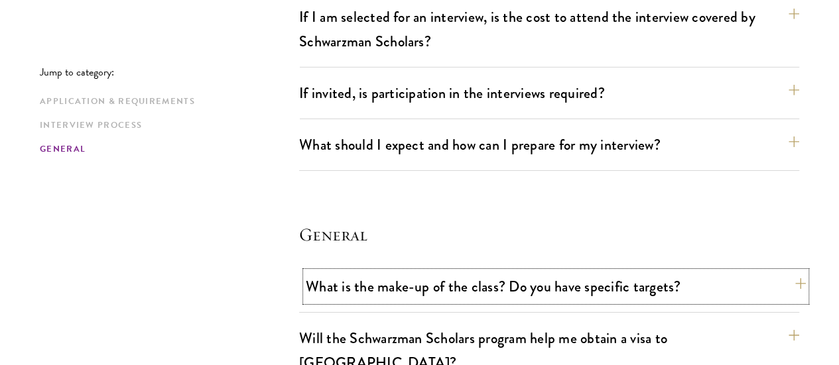
click at [553, 272] on button "What is the make-up of the class? Do you have specific targets?" at bounding box center [556, 287] width 500 height 30
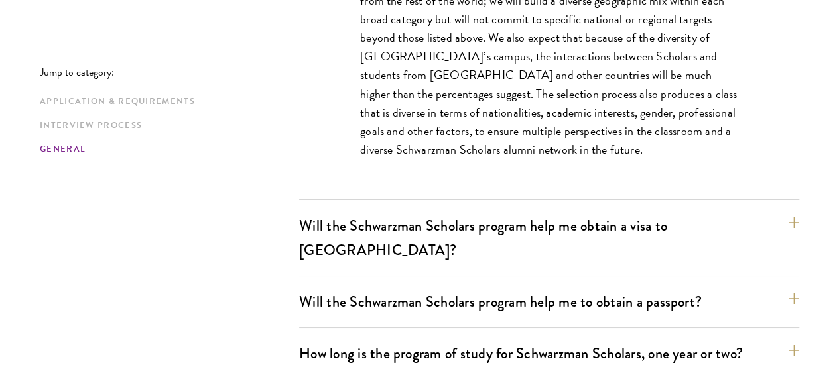
scroll to position [2315, 0]
click at [576, 287] on button "Will the Schwarzman Scholars program help me to obtain a passport?" at bounding box center [556, 302] width 500 height 30
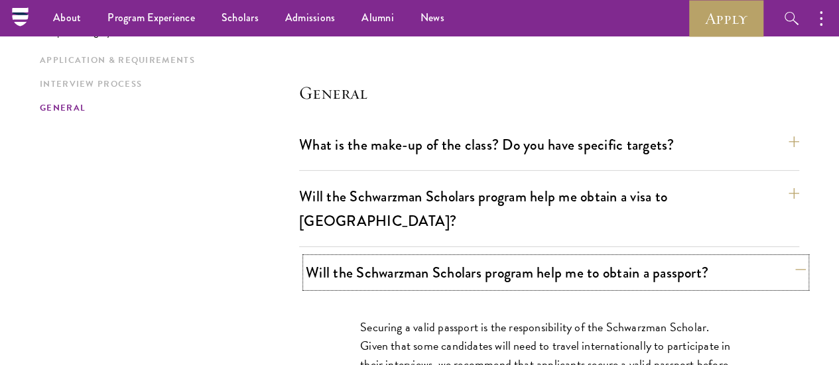
scroll to position [2076, 0]
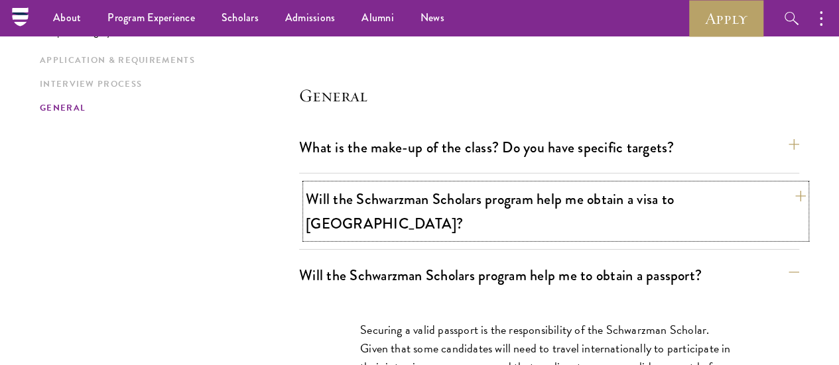
click at [610, 184] on button "Will the Schwarzman Scholars program help me obtain a visa to China?" at bounding box center [556, 211] width 500 height 54
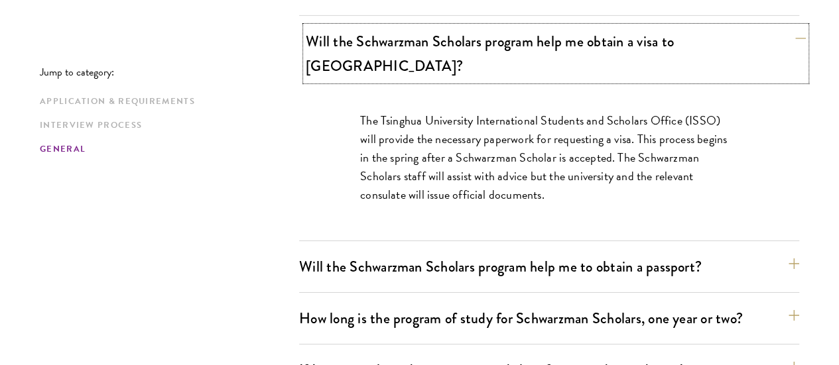
scroll to position [2292, 0]
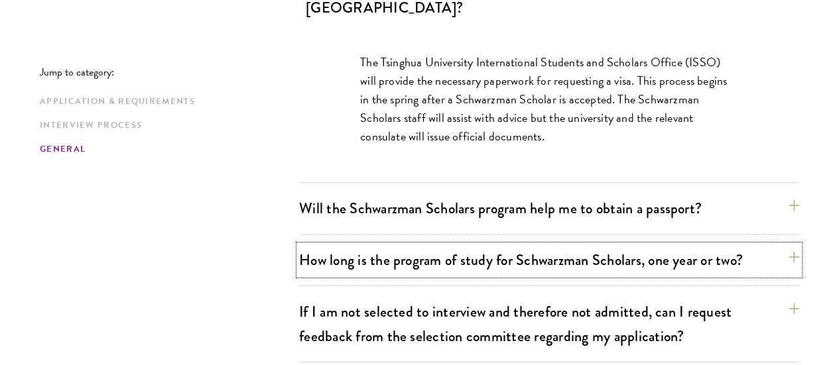
click at [610, 245] on button "How long is the program of study for Schwarzman Scholars, one year or two?" at bounding box center [549, 260] width 500 height 30
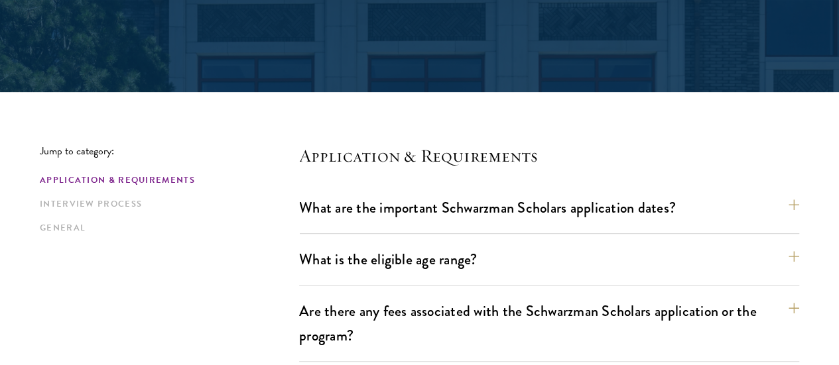
scroll to position [322, 0]
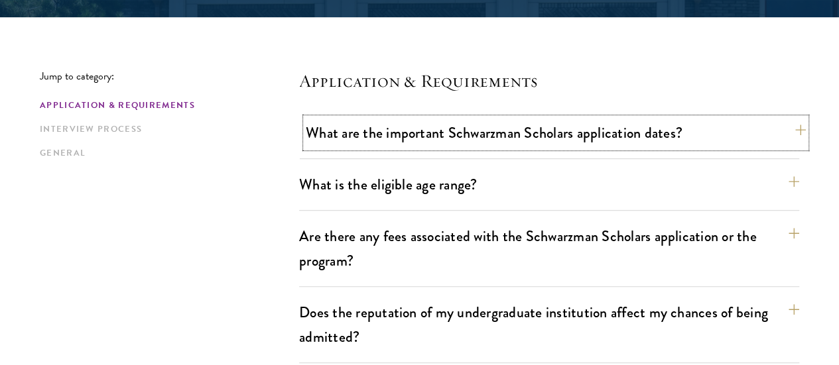
click at [505, 136] on button "What are the important Schwarzman Scholars application dates?" at bounding box center [556, 133] width 500 height 30
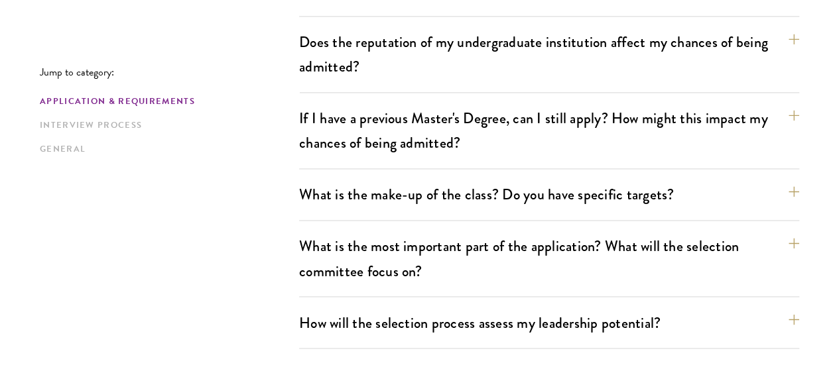
scroll to position [987, 0]
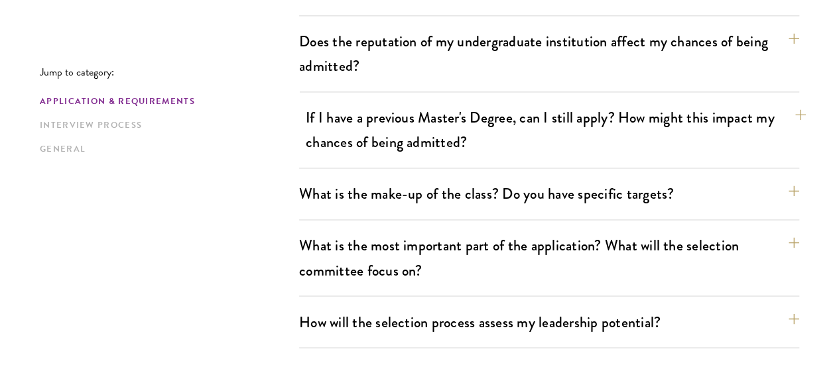
drag, startPoint x: 516, startPoint y: 142, endPoint x: 549, endPoint y: 112, distance: 44.1
click at [549, 112] on div "If I have a previous Master's Degree, can I still apply? How might this impact …" at bounding box center [549, 136] width 500 height 66
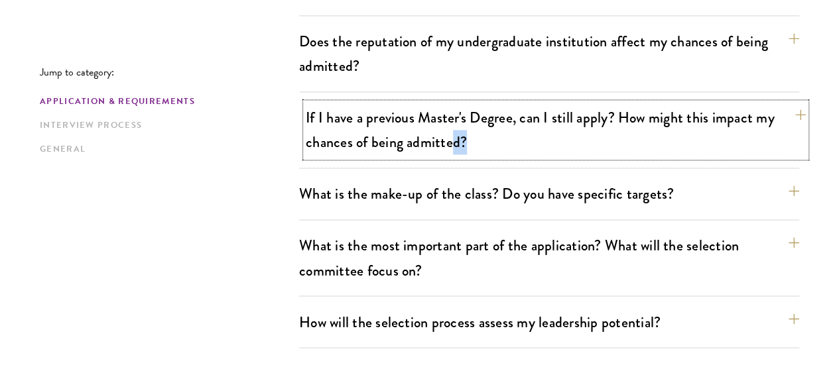
click at [549, 112] on button "If I have a previous Master's Degree, can I still apply? How might this impact …" at bounding box center [556, 130] width 500 height 54
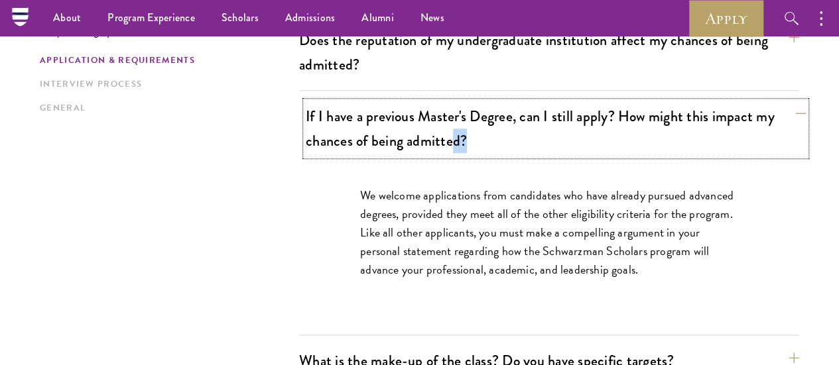
scroll to position [593, 0]
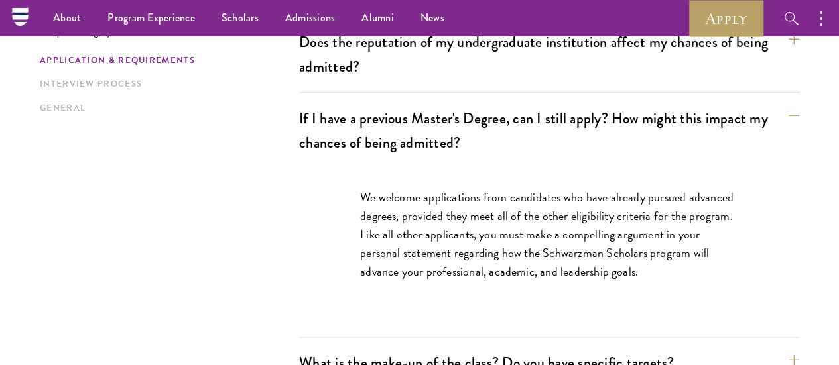
click at [504, 188] on p "We welcome applications from candidates who have already pursued advanced degre…" at bounding box center [549, 234] width 378 height 93
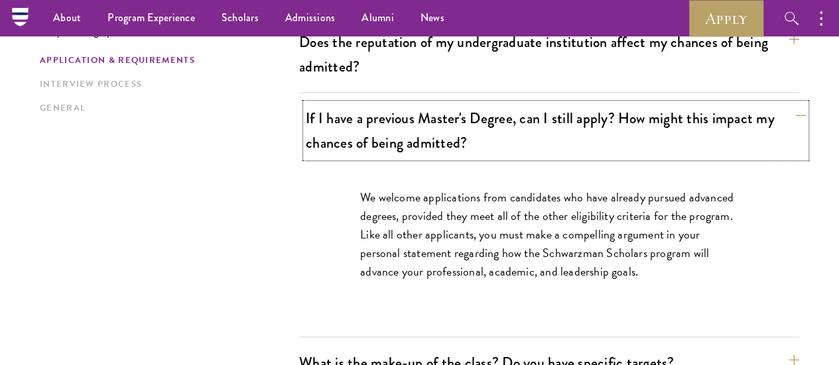
click at [603, 104] on button "If I have a previous Master's Degree, can I still apply? How might this impact …" at bounding box center [556, 130] width 500 height 54
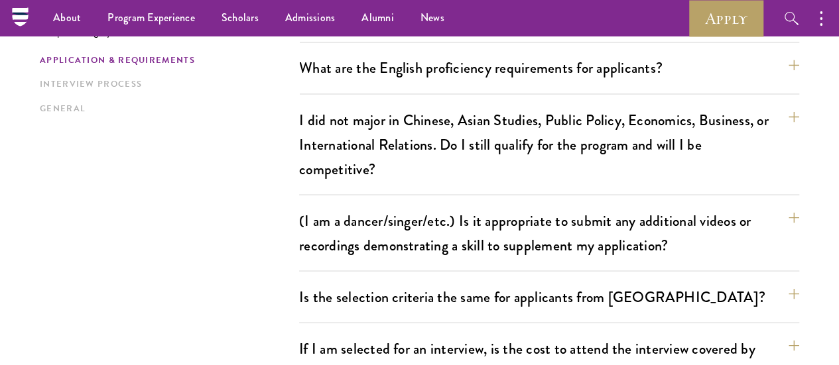
scroll to position [1073, 0]
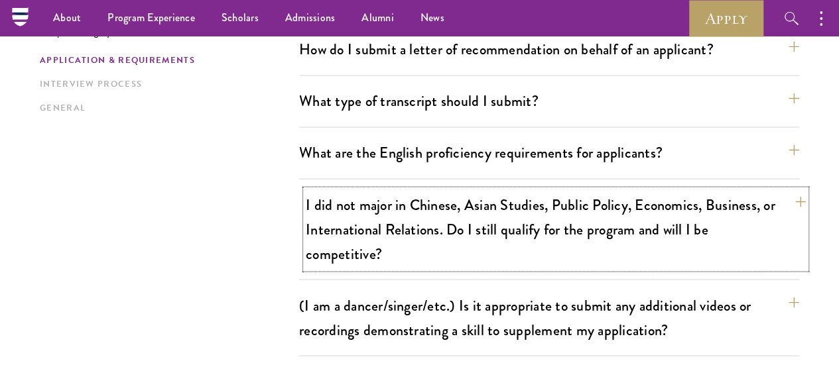
click at [545, 190] on button "I did not major in Chinese, Asian Studies, Public Policy, Economics, Business, …" at bounding box center [556, 229] width 500 height 79
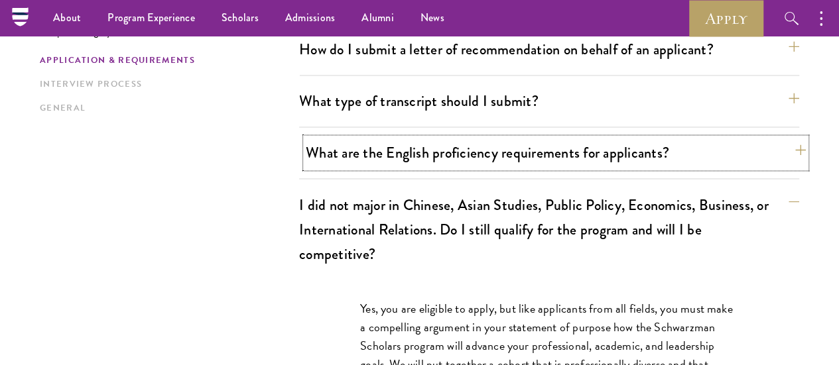
click at [551, 138] on button "What are the English proficiency requirements for applicants?" at bounding box center [556, 153] width 500 height 30
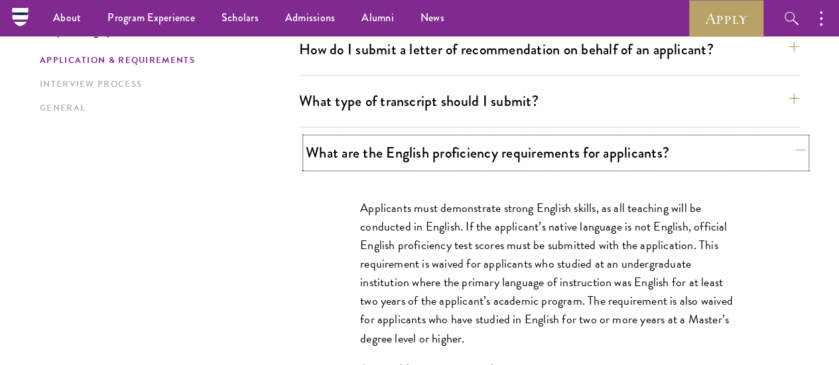
click at [551, 138] on button "What are the English proficiency requirements for applicants?" at bounding box center [556, 153] width 500 height 30
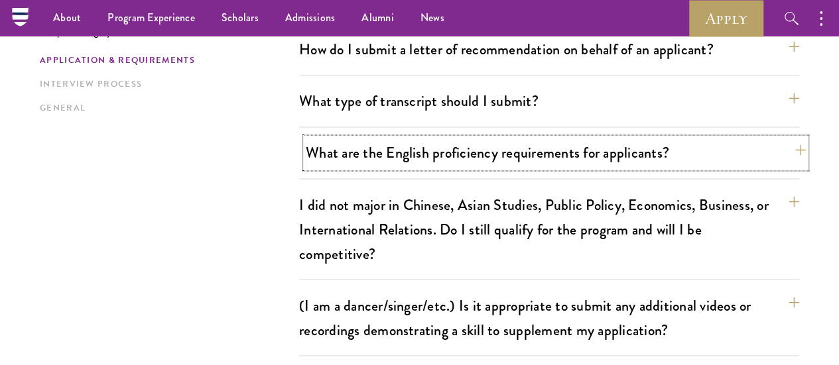
click at [551, 138] on button "What are the English proficiency requirements for applicants?" at bounding box center [556, 153] width 500 height 30
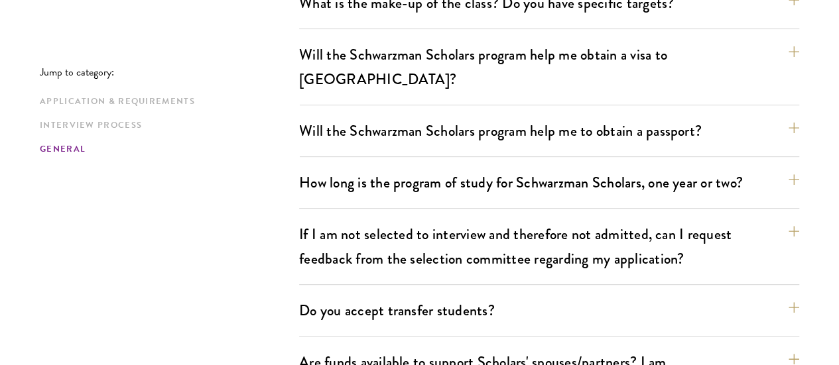
scroll to position [2688, 0]
click at [616, 168] on button "How long is the program of study for Schwarzman Scholars, one year or two?" at bounding box center [556, 183] width 500 height 30
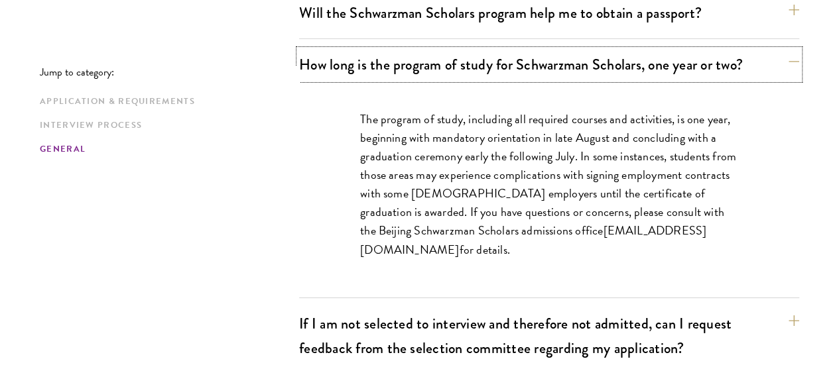
scroll to position [2339, 0]
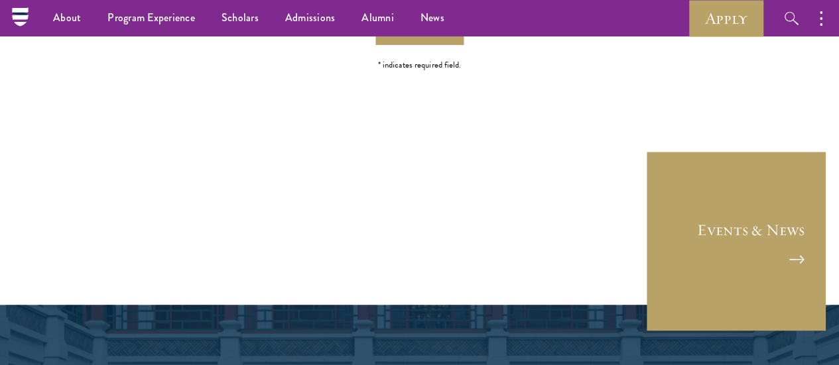
scroll to position [3329, 0]
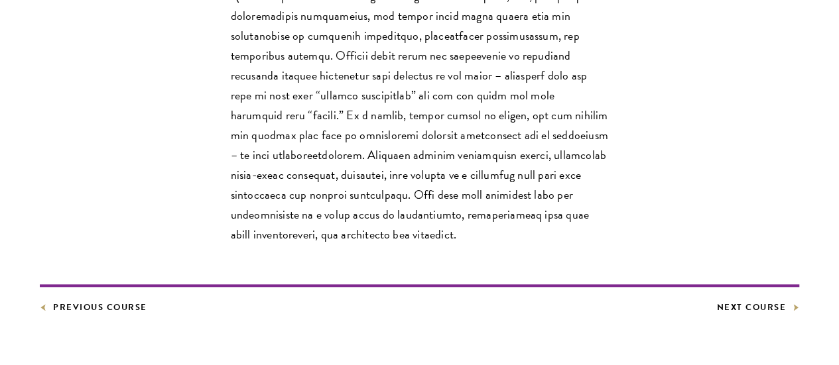
scroll to position [584, 0]
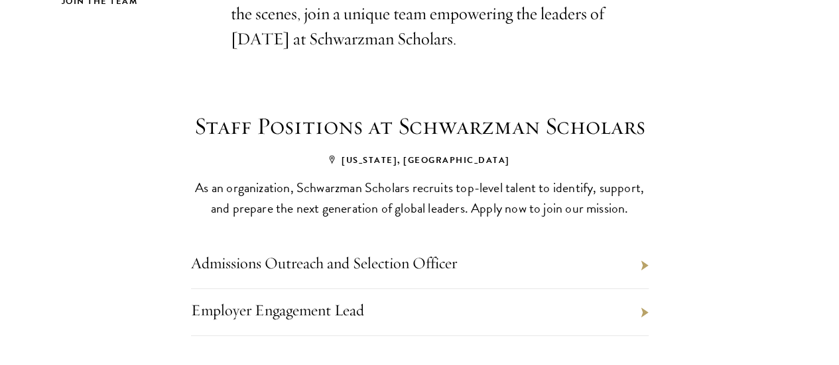
scroll to position [727, 0]
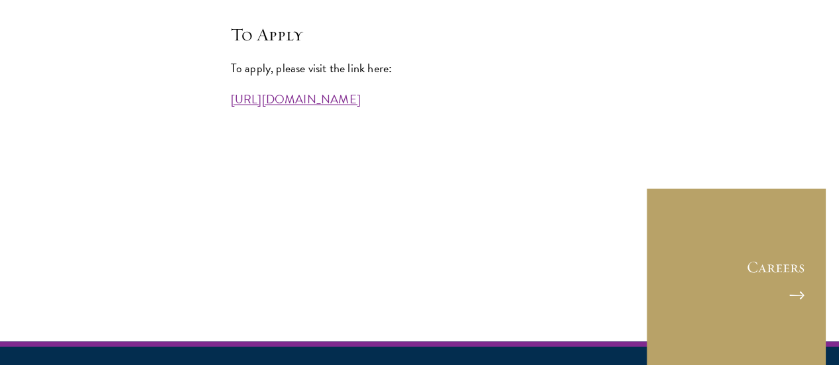
scroll to position [3646, 0]
